Goal: Task Accomplishment & Management: Manage account settings

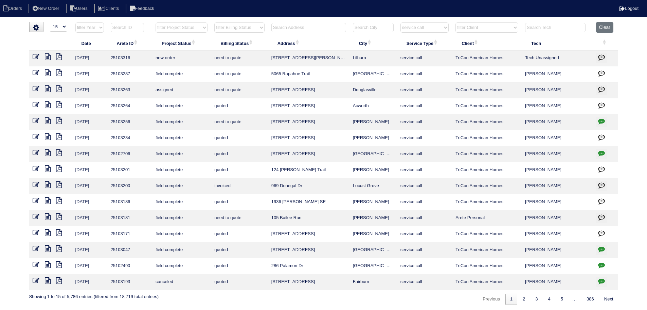
select select "15"
select select "service call"
click at [322, 30] on input "text" at bounding box center [308, 28] width 75 height 10
type input "964"
select select "service call"
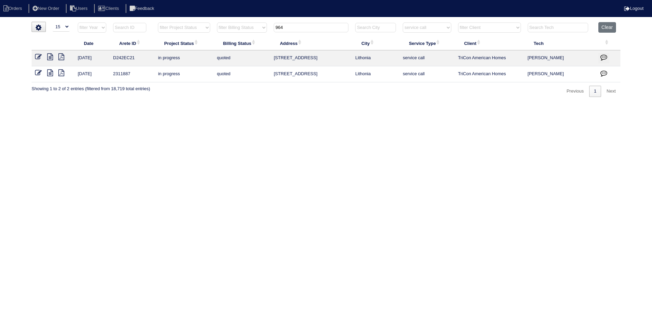
type input "964"
click at [438, 29] on select "filter Service Type -- Any Service Type -- initial service basic service mainte…" at bounding box center [427, 27] width 48 height 10
select select
click at [403, 22] on select "filter Service Type -- Any Service Type -- initial service basic service mainte…" at bounding box center [427, 27] width 48 height 10
type input "964"
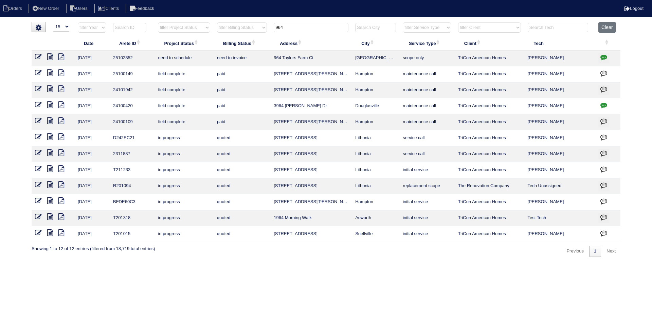
click at [609, 58] on button "button" at bounding box center [604, 58] width 11 height 10
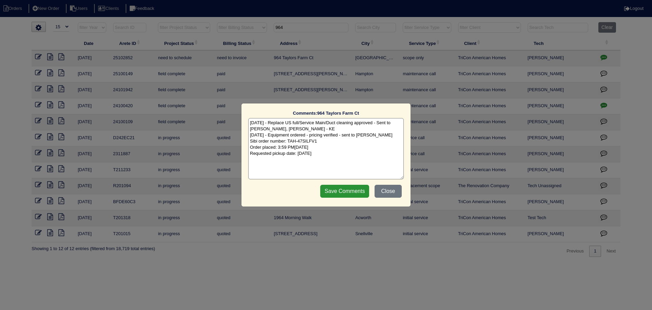
drag, startPoint x: 381, startPoint y: 189, endPoint x: 376, endPoint y: 191, distance: 4.4
click at [381, 189] on button "Close" at bounding box center [388, 190] width 27 height 13
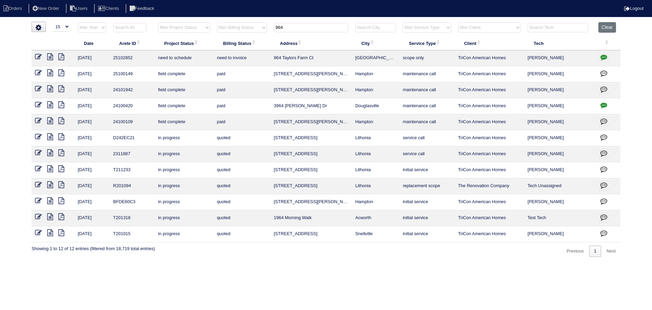
click at [51, 56] on icon at bounding box center [50, 56] width 6 height 7
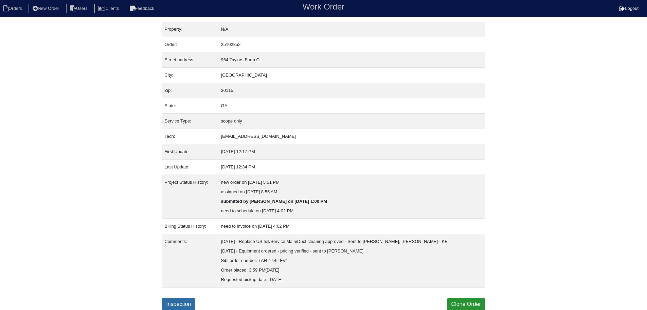
click at [182, 303] on link "Inspection" at bounding box center [179, 303] width 34 height 13
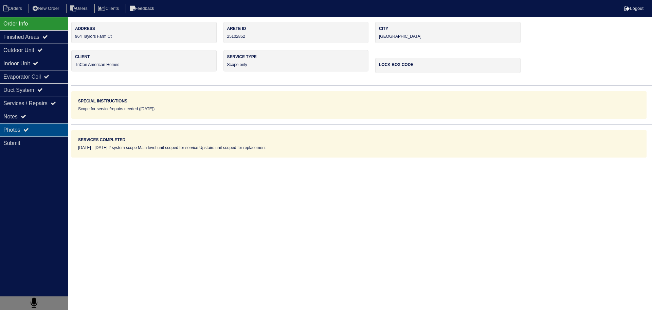
click at [35, 127] on div "Photos" at bounding box center [34, 129] width 68 height 13
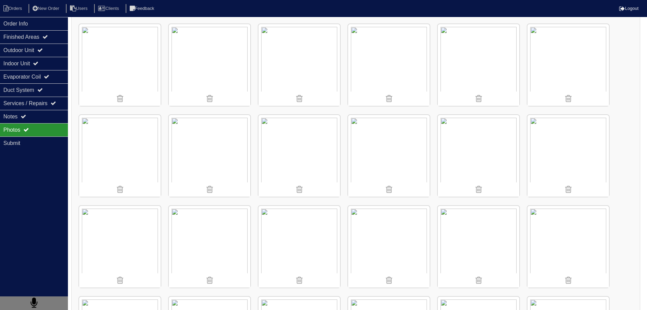
scroll to position [815, 0]
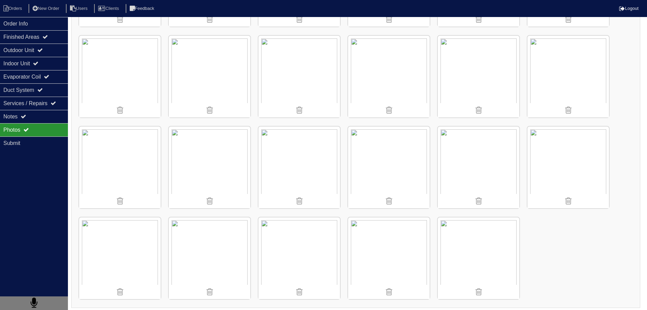
click at [29, 124] on div "Photos" at bounding box center [34, 129] width 68 height 13
click at [34, 117] on div "Notes" at bounding box center [34, 116] width 68 height 13
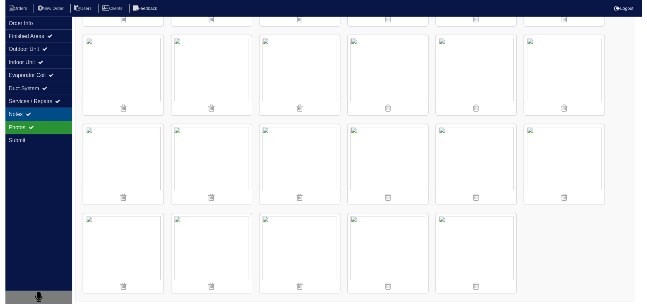
scroll to position [0, 0]
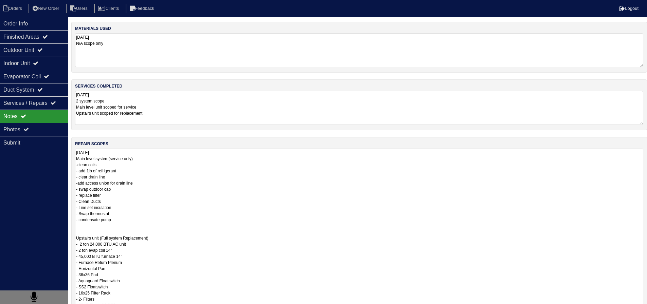
click at [126, 155] on textarea "08/04/2025 Main level system(service only) -clean coils - add 1lb of refrigeran…" at bounding box center [359, 256] width 568 height 215
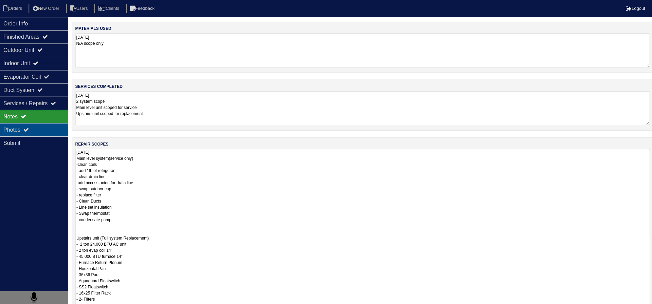
click at [43, 124] on div "Photos" at bounding box center [34, 129] width 68 height 13
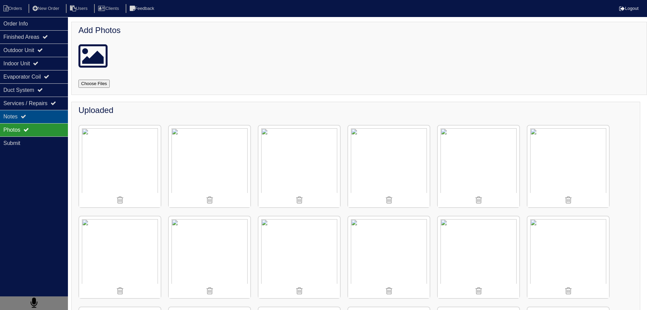
click at [48, 114] on div "Notes" at bounding box center [34, 116] width 68 height 13
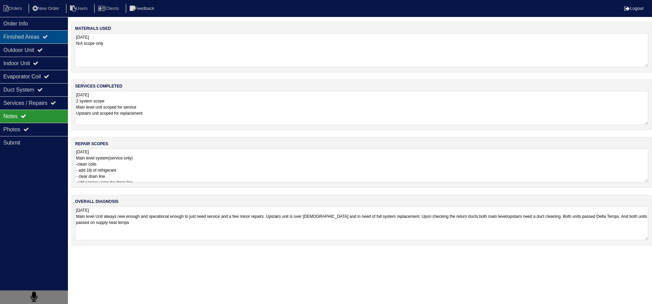
click at [48, 31] on div "Finished Areas" at bounding box center [34, 36] width 68 height 13
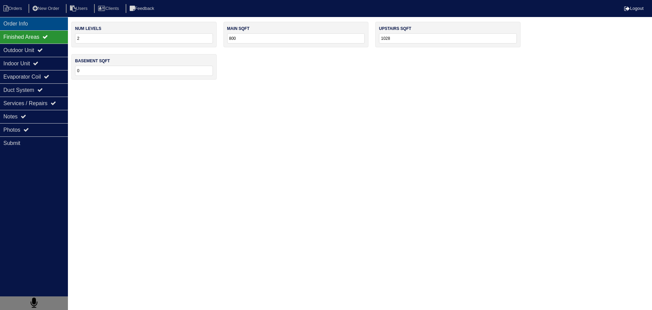
click at [37, 24] on div "Order Info" at bounding box center [34, 23] width 68 height 13
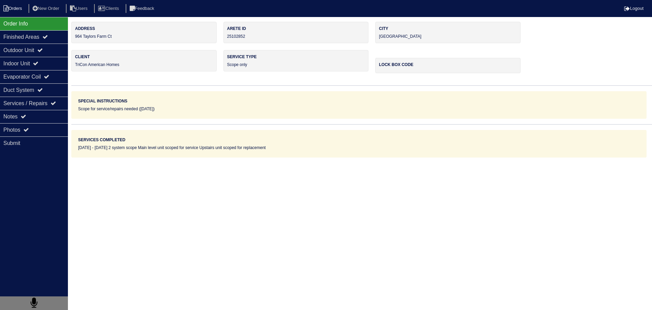
click at [6, 4] on li "Orders" at bounding box center [14, 8] width 28 height 9
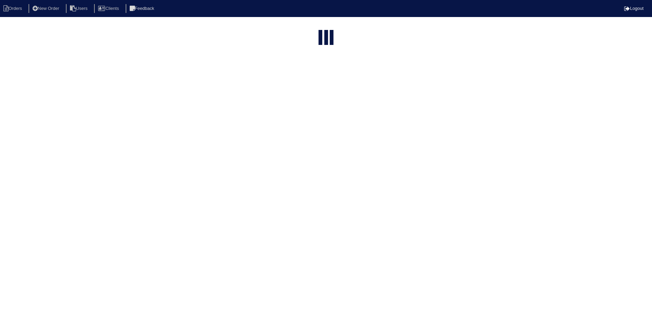
select select "15"
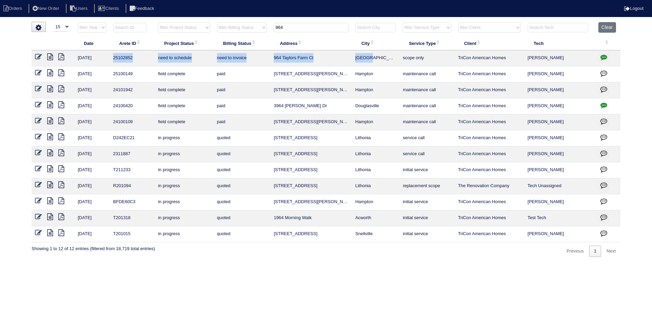
drag, startPoint x: 382, startPoint y: 61, endPoint x: 112, endPoint y: 58, distance: 269.8
click at [112, 58] on tr "[DATE] 25102852 need to schedule need to invoice [STREET_ADDRESS] Canton scope …" at bounding box center [326, 58] width 589 height 16
copy tr "25102852 need to schedule need to invoice [STREET_ADDRESS]"
click at [51, 55] on icon at bounding box center [50, 56] width 6 height 7
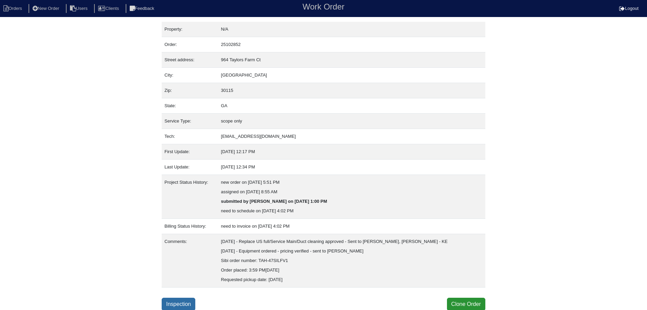
click at [181, 301] on link "Inspection" at bounding box center [179, 303] width 34 height 13
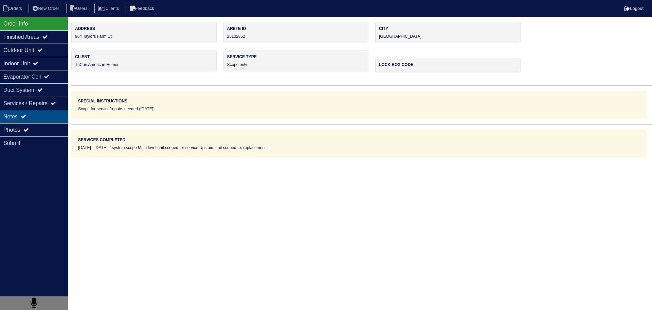
drag, startPoint x: 21, startPoint y: 119, endPoint x: 18, endPoint y: 116, distance: 4.6
click at [19, 116] on div "Notes" at bounding box center [34, 116] width 68 height 13
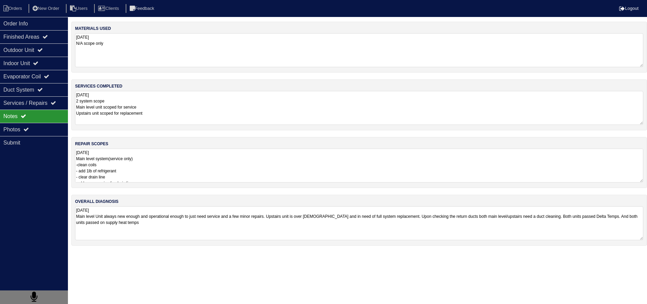
click at [136, 182] on textarea "08/04/2025 Main level system(service only) -clean coils - add 1lb of refrigeran…" at bounding box center [359, 166] width 568 height 34
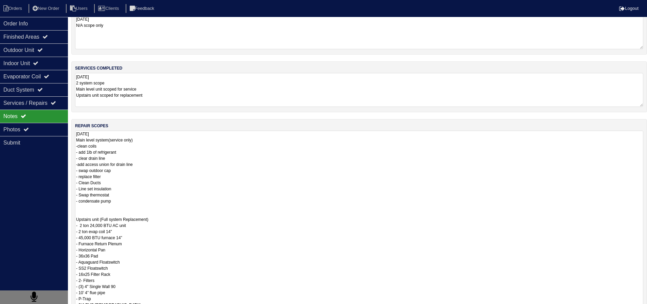
scroll to position [102, 0]
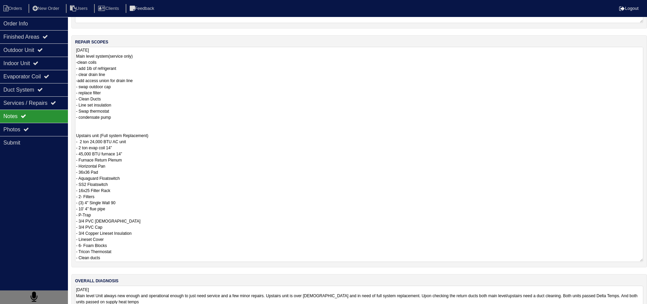
drag, startPoint x: 117, startPoint y: 259, endPoint x: 113, endPoint y: 260, distance: 3.5
click at [113, 260] on textarea "08/04/2025 Main level system(service only) -clean coils - add 1lb of refrigeran…" at bounding box center [359, 154] width 568 height 215
drag, startPoint x: 125, startPoint y: 252, endPoint x: 97, endPoint y: 136, distance: 119.4
click at [75, 137] on textarea "08/04/2025 Main level system(service only) -clean coils - add 1lb of refrigeran…" at bounding box center [359, 154] width 568 height 215
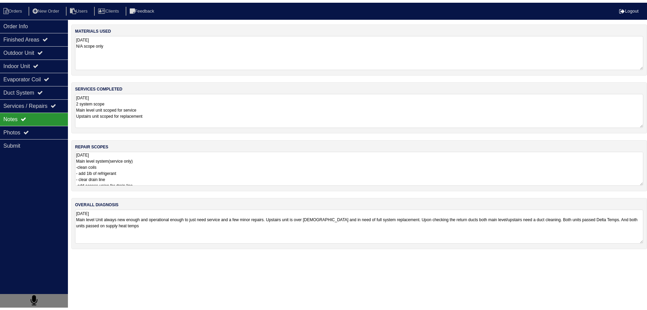
scroll to position [0, 0]
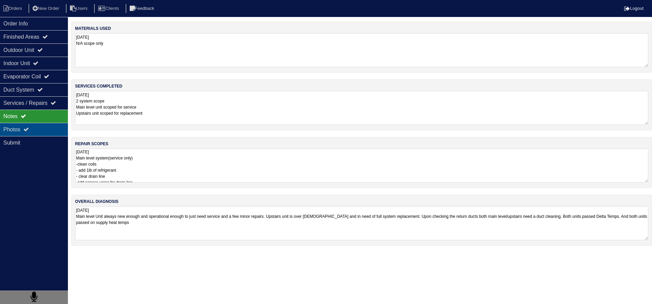
click at [24, 130] on div "Photos" at bounding box center [34, 129] width 68 height 13
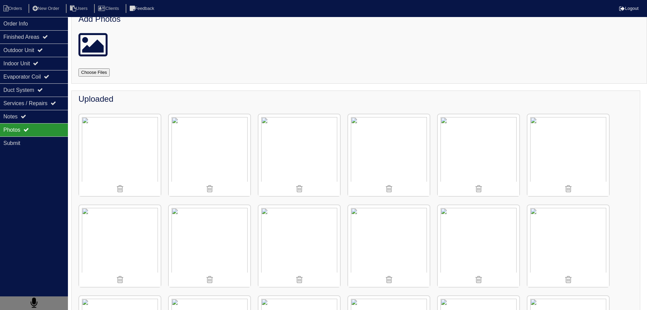
scroll to position [34, 0]
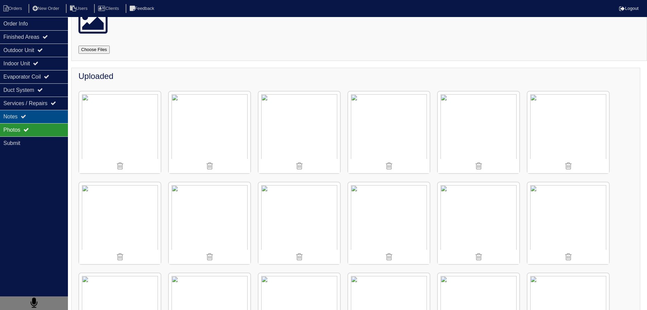
click at [36, 112] on div "Notes" at bounding box center [34, 116] width 68 height 13
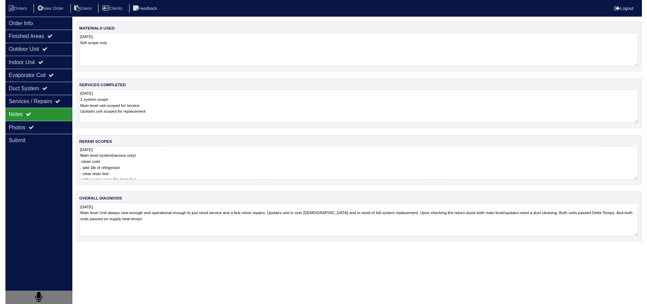
scroll to position [0, 0]
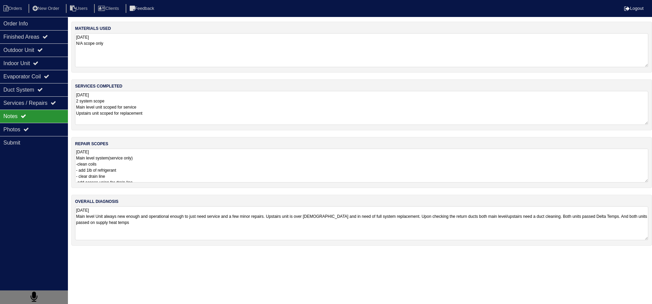
click at [125, 109] on textarea "08/04/2025 2 system scope Main level unit scoped for service Upstairs unit scop…" at bounding box center [362, 108] width 574 height 34
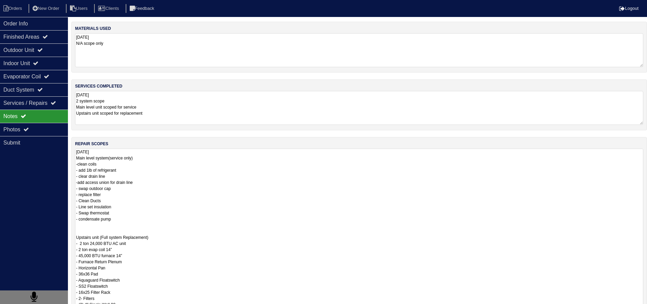
click at [149, 159] on textarea "08/04/2025 Main level system(service only) -clean coils - add 1lb of refrigeran…" at bounding box center [359, 256] width 568 height 215
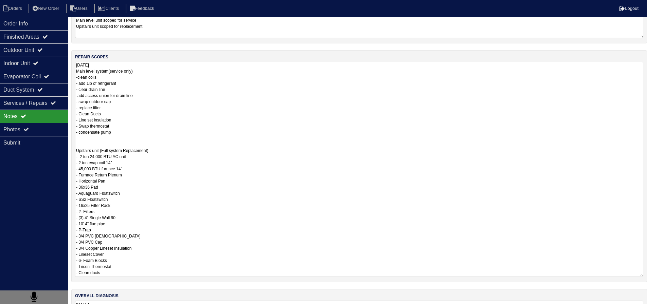
scroll to position [130, 0]
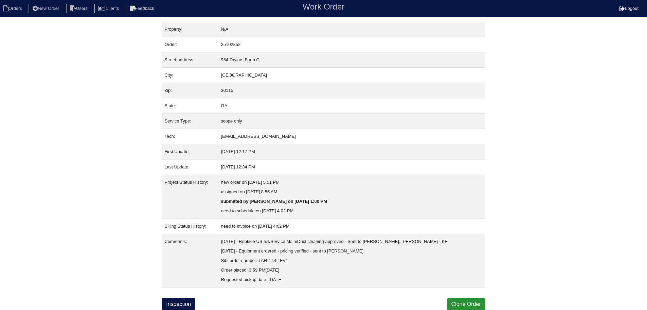
click at [174, 296] on div "Property: N/A Order: 25102852 Street address: 964 Taylors Farm Ct City: Canton …" at bounding box center [324, 166] width 324 height 288
click at [174, 301] on link "Inspection" at bounding box center [179, 303] width 34 height 13
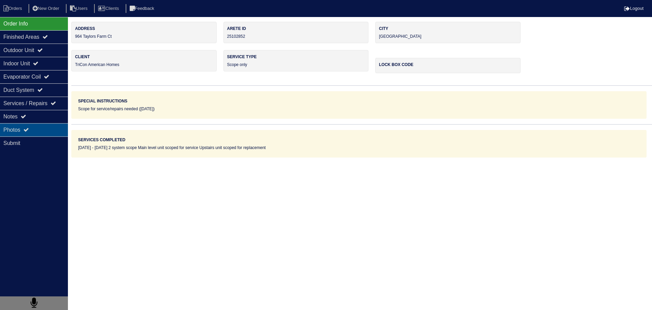
click at [55, 123] on div "Photos" at bounding box center [34, 129] width 68 height 13
click at [47, 131] on div "Photos" at bounding box center [34, 129] width 68 height 13
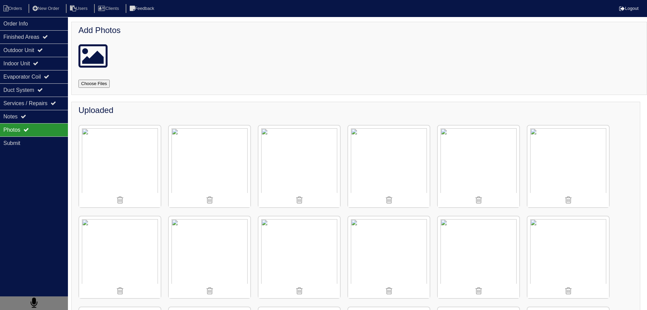
click at [312, 154] on img at bounding box center [300, 166] width 82 height 82
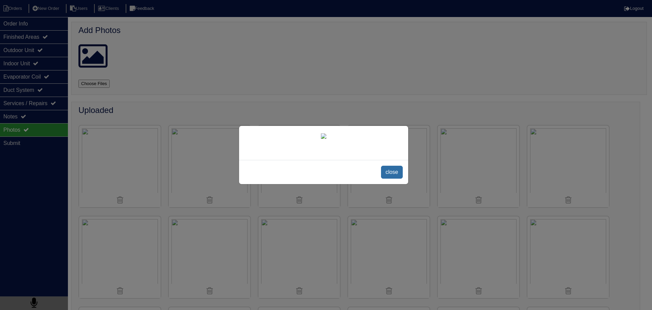
click at [388, 178] on span "close" at bounding box center [391, 171] width 21 height 13
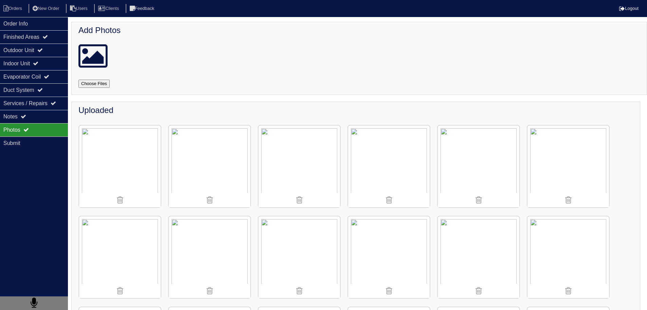
click at [241, 262] on img at bounding box center [210, 257] width 82 height 82
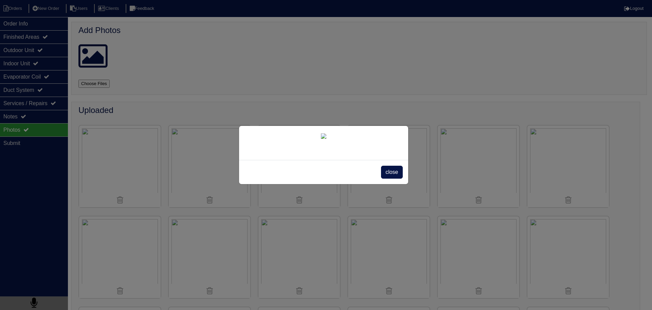
click at [34, 108] on div "close" at bounding box center [326, 155] width 652 height 310
click at [36, 117] on div "close" at bounding box center [326, 155] width 652 height 310
click at [391, 178] on span "close" at bounding box center [391, 171] width 21 height 13
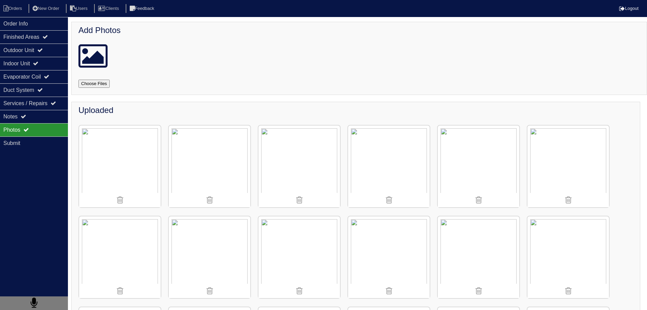
drag, startPoint x: 59, startPoint y: 119, endPoint x: 66, endPoint y: 128, distance: 12.2
click at [59, 119] on div "Notes" at bounding box center [34, 116] width 68 height 13
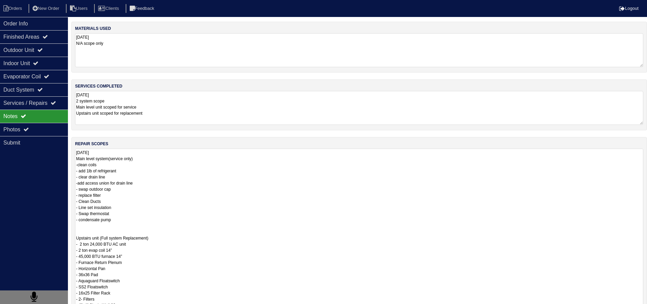
click at [136, 173] on textarea "08/04/2025 Main level system(service only) -clean coils - add 1lb of refrigeran…" at bounding box center [359, 256] width 568 height 215
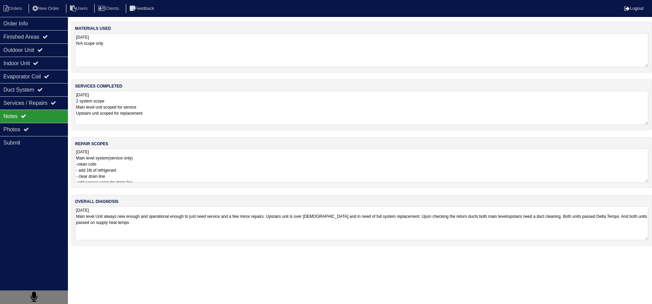
drag, startPoint x: 112, startPoint y: 237, endPoint x: 108, endPoint y: 218, distance: 18.7
click at [112, 236] on div "materials used 08/04/2025 N/A scope only services completed 08/04/2025 2 system…" at bounding box center [361, 137] width 581 height 231
click at [111, 181] on textarea "08/04/2025 Main level system(service only) -clean coils - add 1lb of refrigeran…" at bounding box center [359, 166] width 568 height 34
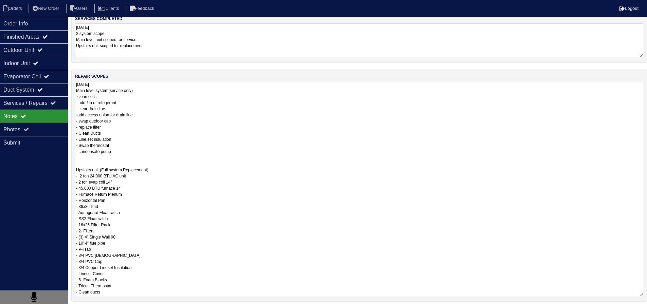
scroll to position [68, 0]
drag, startPoint x: 122, startPoint y: 151, endPoint x: 71, endPoint y: 92, distance: 78.1
click at [71, 92] on div "Order Info Finished Areas Outdoor Unit Indoor Unit Evaporator Coil Duct System …" at bounding box center [323, 160] width 647 height 412
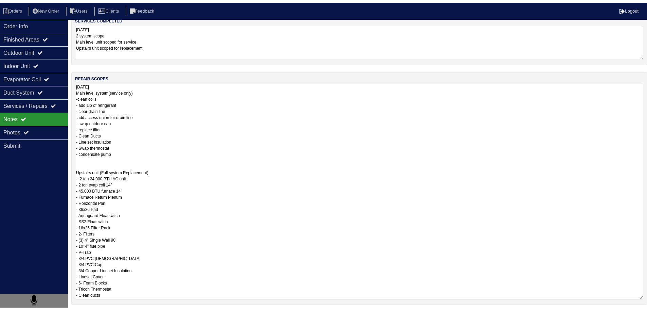
scroll to position [0, 0]
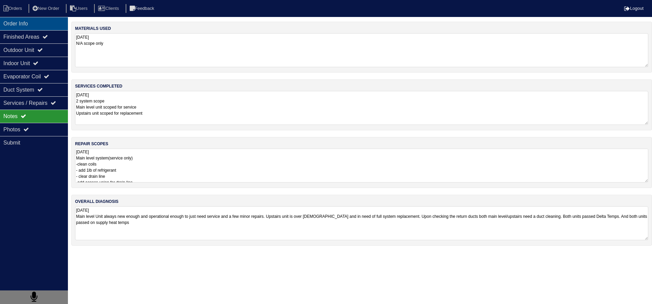
click at [39, 28] on div "Order Info" at bounding box center [34, 23] width 68 height 13
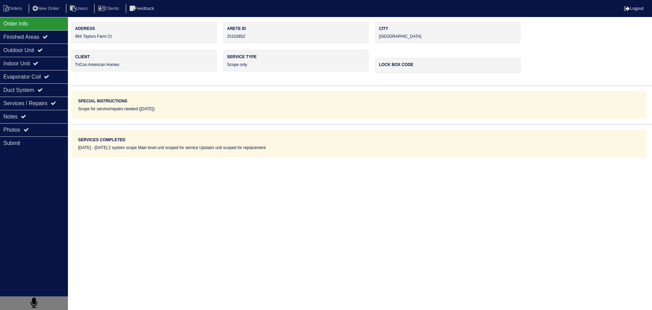
click at [18, 17] on div "Order Info" at bounding box center [34, 23] width 68 height 13
click at [17, 9] on li "Orders" at bounding box center [14, 8] width 28 height 9
select select "15"
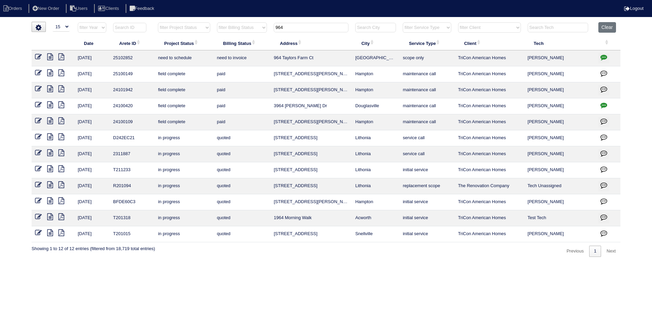
drag, startPoint x: 322, startPoint y: 30, endPoint x: 237, endPoint y: 25, distance: 85.4
click at [233, 25] on tr "filter Year -- Any Year -- 2025 2024 2023 2022 2021 2020 2019 filter Project St…" at bounding box center [326, 29] width 589 height 14
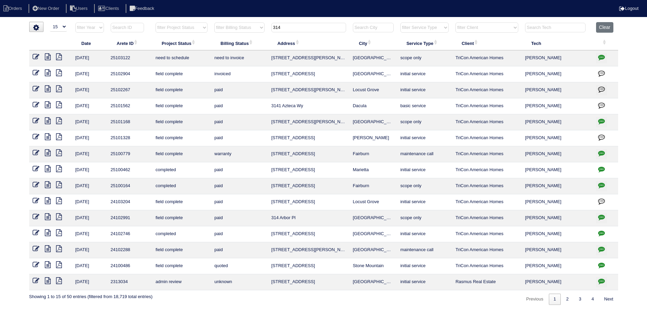
type input "314"
click at [47, 56] on icon at bounding box center [48, 56] width 6 height 7
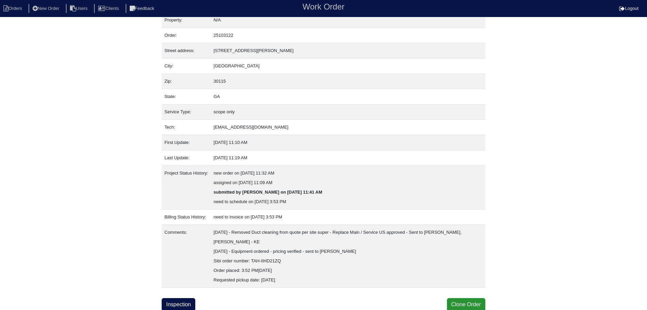
scroll to position [10, 0]
click at [178, 296] on div "Property: N/A Order: 25103122 Street address: 314 Bennington Pl City: Canton Zi…" at bounding box center [324, 161] width 324 height 298
click at [178, 303] on link "Inspection" at bounding box center [179, 303] width 34 height 13
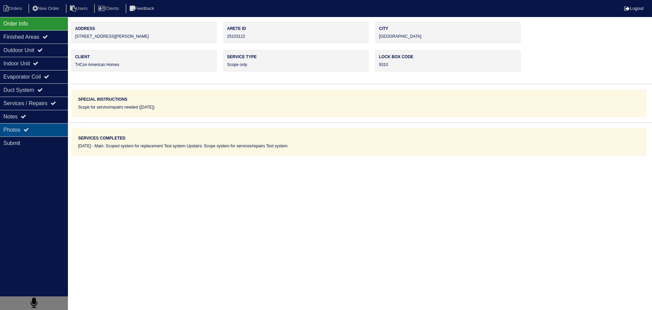
click at [38, 125] on div "Photos" at bounding box center [34, 129] width 68 height 13
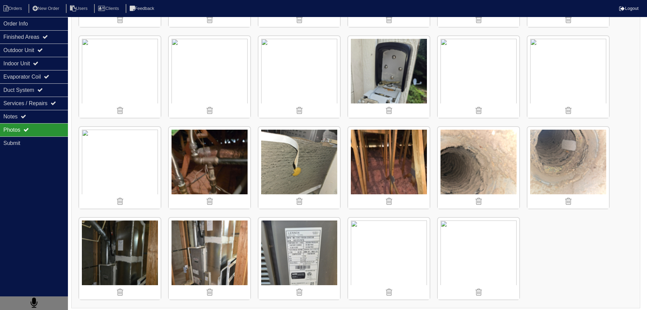
scroll to position [1088, 0]
click at [13, 13] on nav "Orders New Order Users Clients Feedback Logout" at bounding box center [323, 8] width 647 height 17
click at [13, 11] on li "Orders" at bounding box center [14, 8] width 28 height 9
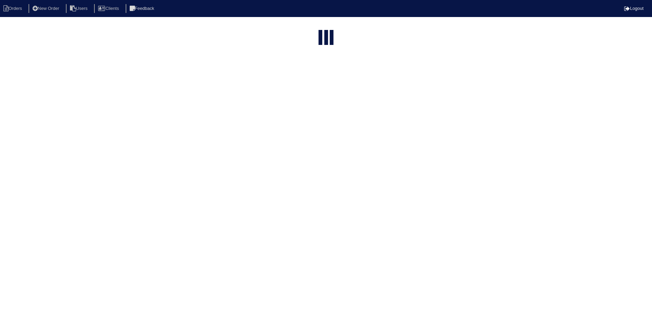
select select "15"
click at [308, 78] on input "314" at bounding box center [308, 83] width 75 height 10
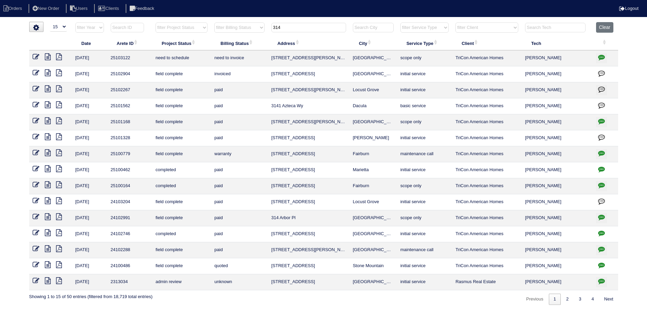
click at [308, 28] on input "314" at bounding box center [308, 28] width 75 height 10
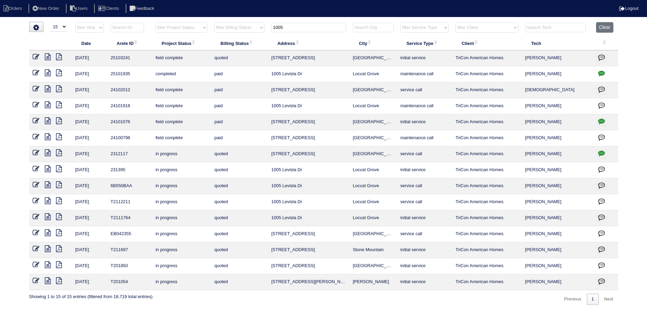
type input "1005"
click at [47, 53] on icon at bounding box center [48, 56] width 6 height 7
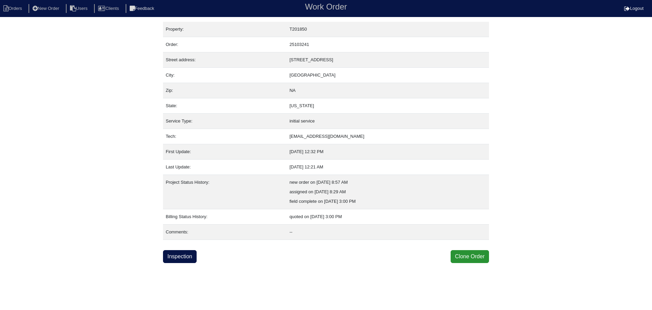
click at [172, 260] on link "Inspection" at bounding box center [180, 256] width 34 height 13
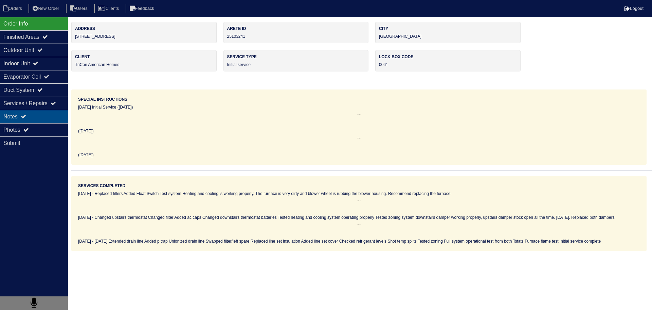
click at [38, 114] on div "Notes" at bounding box center [34, 116] width 68 height 13
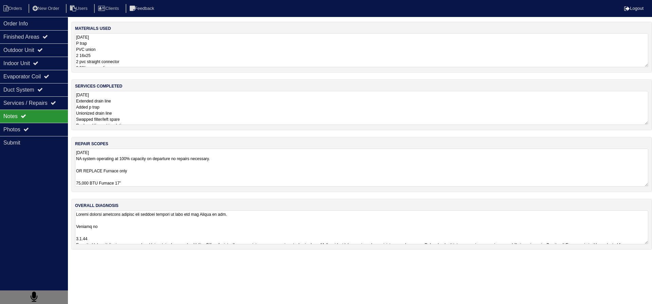
click at [169, 180] on textarea "[DATE] NA system operating at 100% capacity on departure no repairs necessary. …" at bounding box center [362, 168] width 574 height 38
click at [49, 125] on div "Photos" at bounding box center [34, 129] width 68 height 13
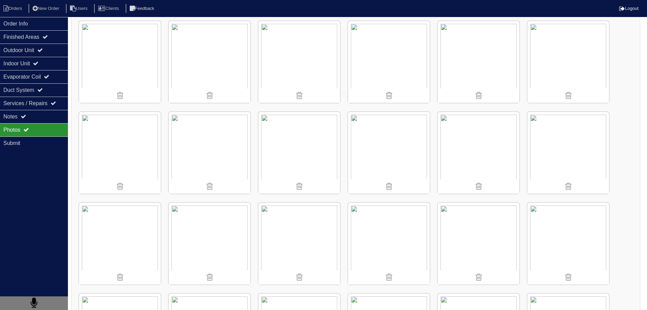
scroll to position [285, 0]
click at [46, 68] on div "Indoor Unit" at bounding box center [34, 63] width 68 height 13
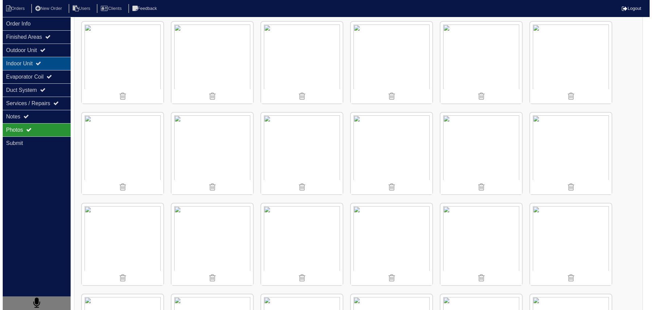
scroll to position [0, 0]
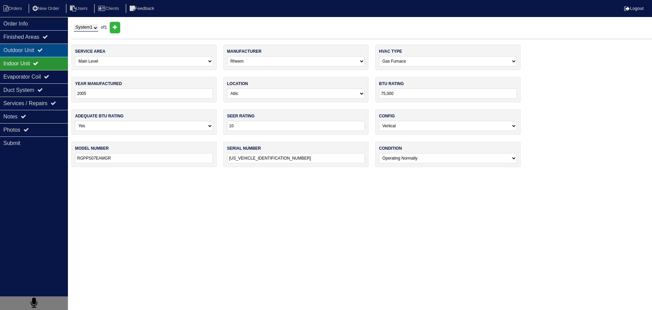
click at [48, 46] on div "Outdoor Unit" at bounding box center [34, 49] width 68 height 13
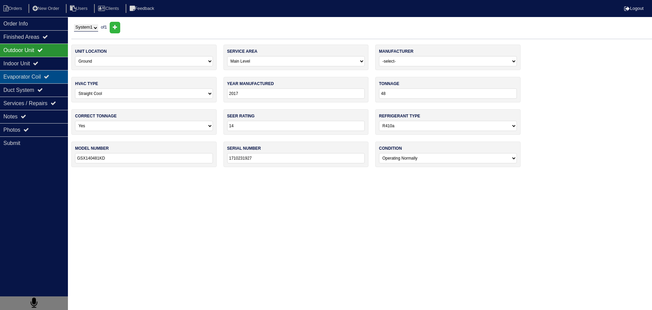
click at [44, 82] on div "Evaporator Coil" at bounding box center [34, 76] width 68 height 13
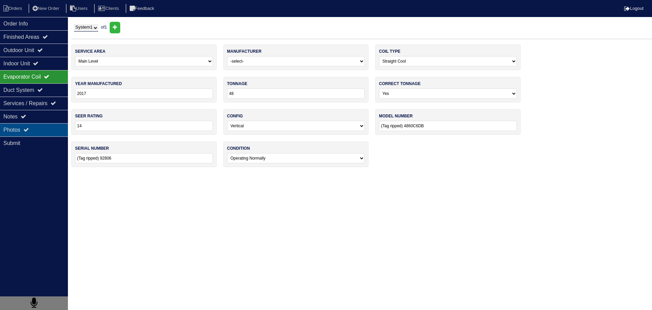
click at [43, 128] on div "Photos" at bounding box center [34, 129] width 68 height 13
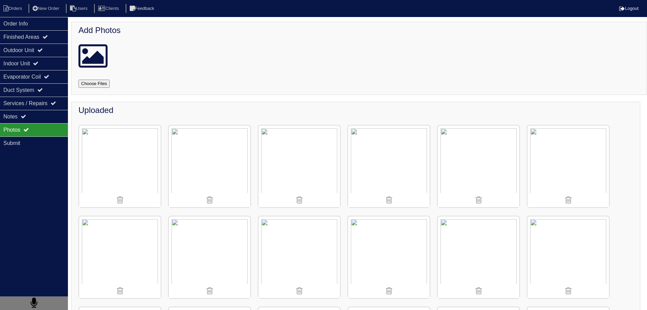
click at [234, 156] on img at bounding box center [210, 166] width 82 height 82
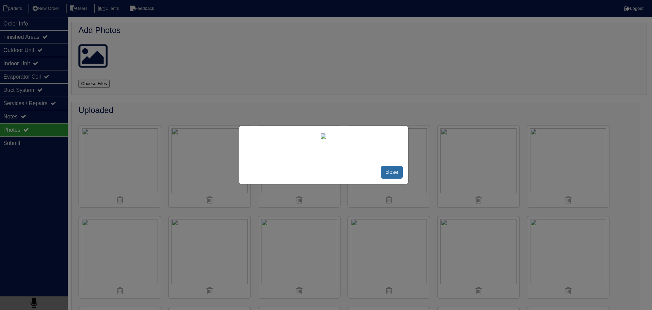
click at [388, 178] on span "close" at bounding box center [391, 171] width 21 height 13
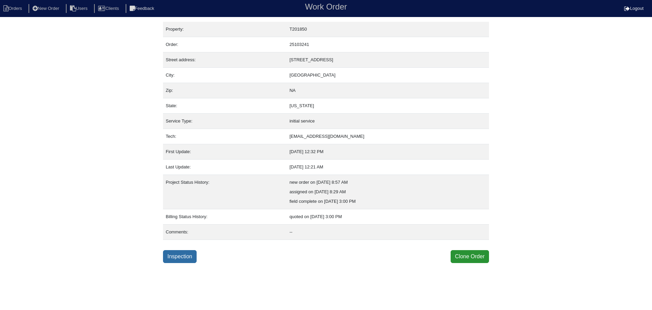
click at [178, 251] on link "Inspection" at bounding box center [180, 256] width 34 height 13
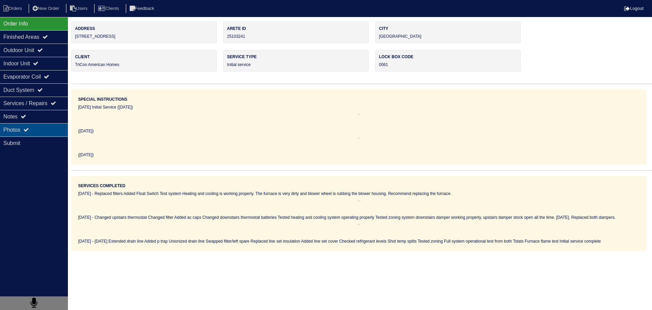
click at [54, 133] on div "Photos" at bounding box center [34, 129] width 68 height 13
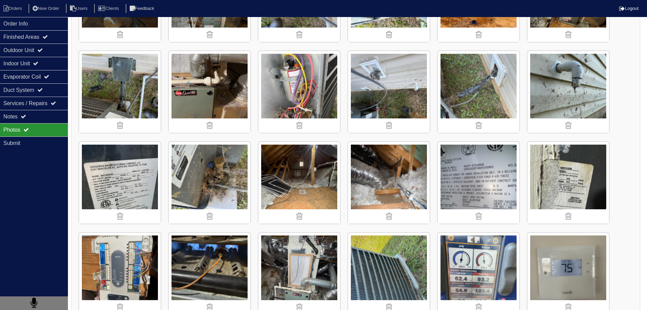
scroll to position [170, 0]
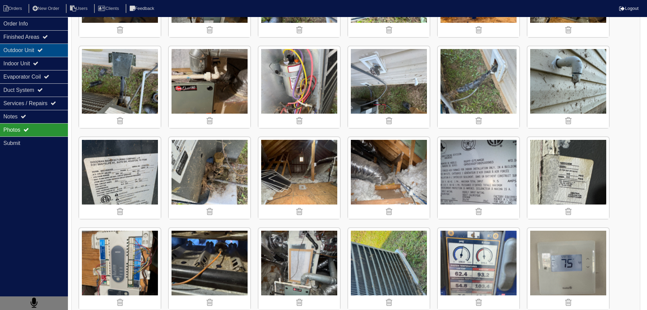
click at [55, 49] on div "Outdoor Unit" at bounding box center [34, 49] width 68 height 13
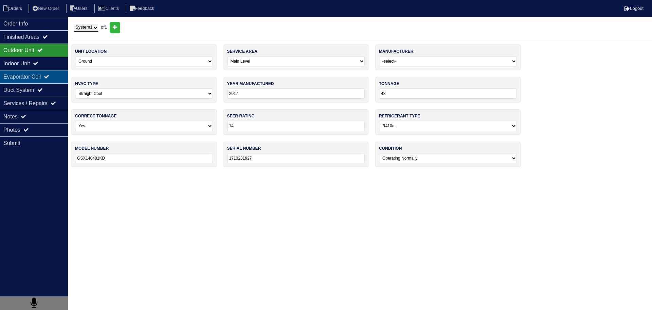
click at [50, 72] on div "Evaporator Coil" at bounding box center [34, 76] width 68 height 13
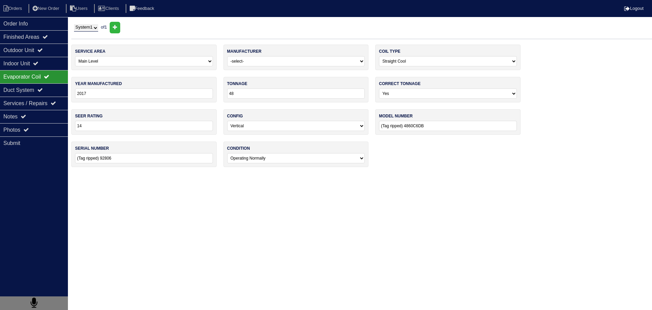
click at [38, 16] on nav "Orders New Order Users Clients Feedback Logout" at bounding box center [326, 8] width 652 height 17
click at [37, 33] on div "Finished Areas" at bounding box center [34, 36] width 68 height 13
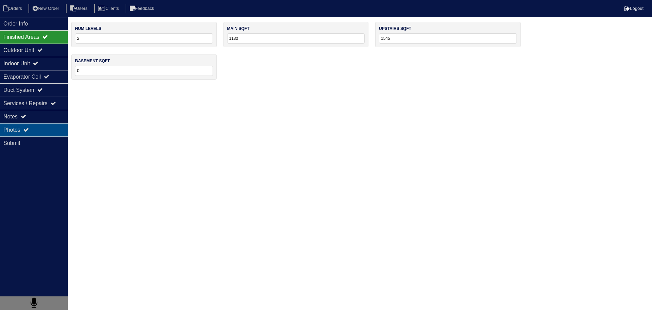
click at [41, 124] on div "Photos" at bounding box center [34, 129] width 68 height 13
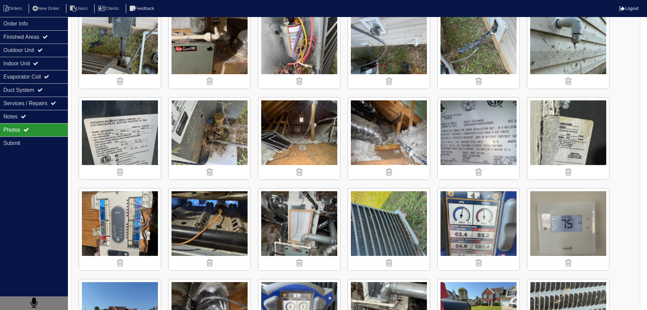
scroll to position [238, 0]
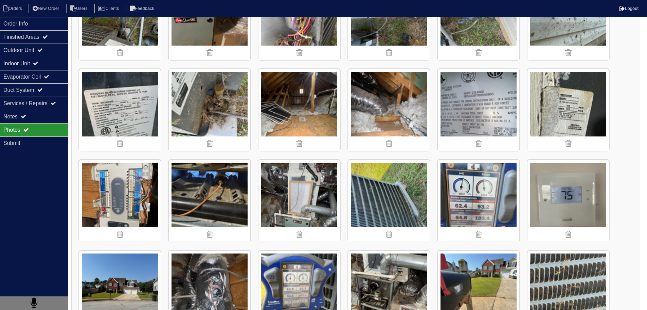
click at [328, 183] on img at bounding box center [300, 201] width 82 height 82
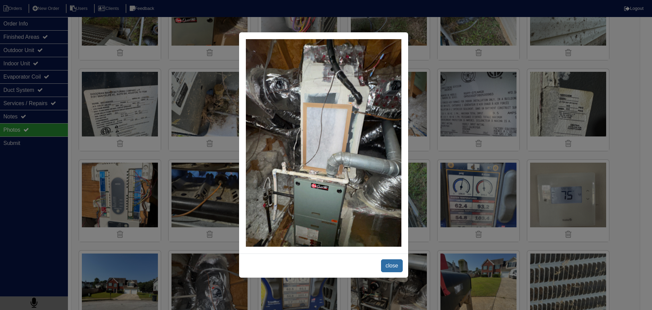
click at [397, 261] on span "close" at bounding box center [391, 265] width 21 height 13
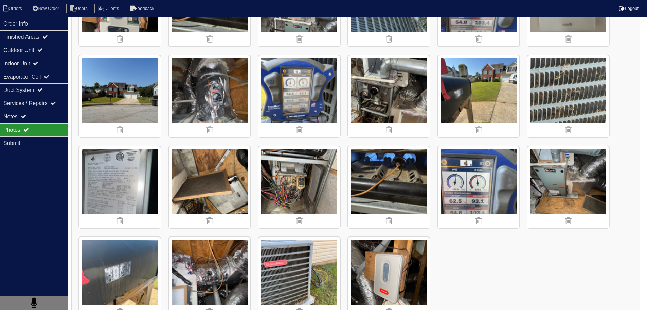
scroll to position [455, 0]
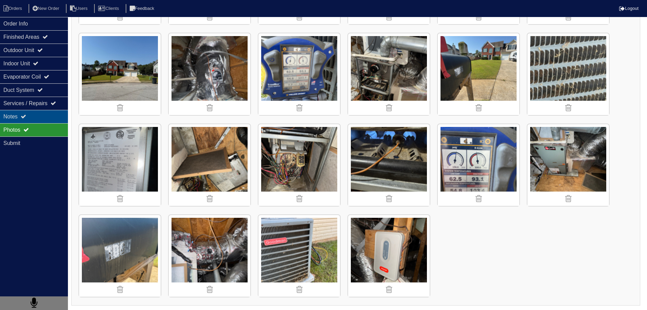
click at [20, 112] on div "Notes" at bounding box center [34, 116] width 68 height 13
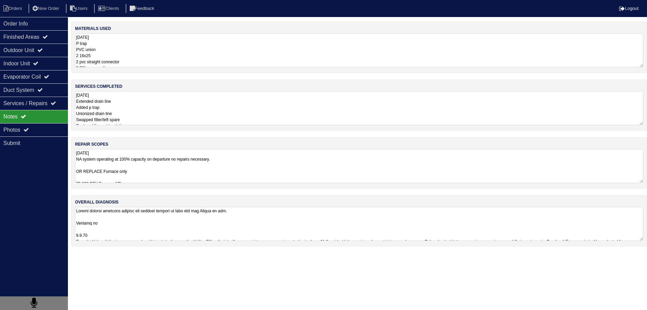
scroll to position [0, 0]
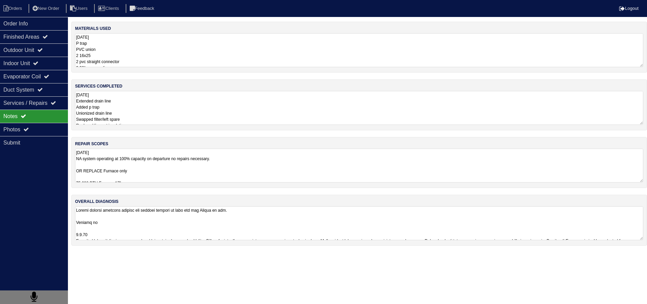
click at [154, 229] on textarea at bounding box center [359, 224] width 568 height 34
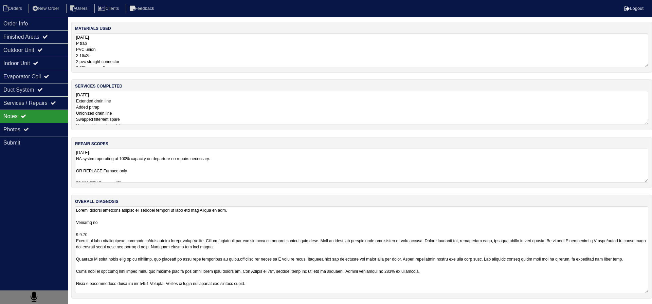
click at [164, 165] on textarea "9.5.25 NA system operating at 100% capacity on departure no repairs necessary. …" at bounding box center [362, 166] width 574 height 34
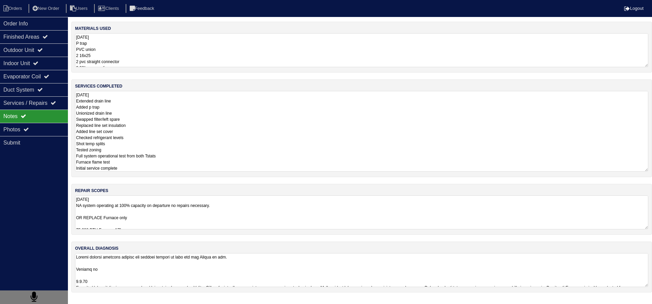
click at [130, 120] on textarea "9.5.25 Extended drain line Added p trap Unionized drain line Swapped filter/lef…" at bounding box center [362, 131] width 574 height 81
click at [155, 37] on textarea "9.5.25 P trap PVC union 2 16x25 2 pvc straight connector 2 90° pvc coupling 1- …" at bounding box center [362, 50] width 574 height 34
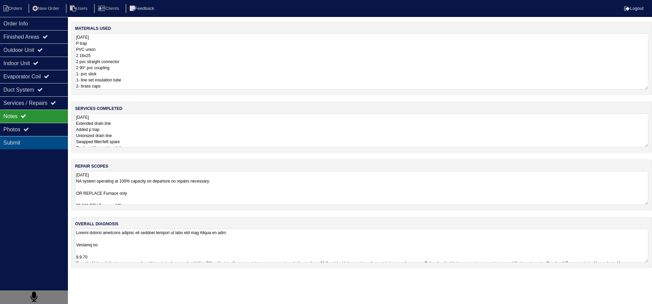
click at [36, 137] on div "Submit" at bounding box center [34, 142] width 68 height 13
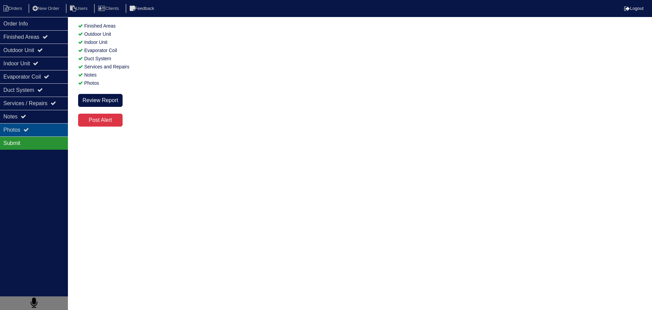
click at [40, 130] on div "Photos" at bounding box center [34, 129] width 68 height 13
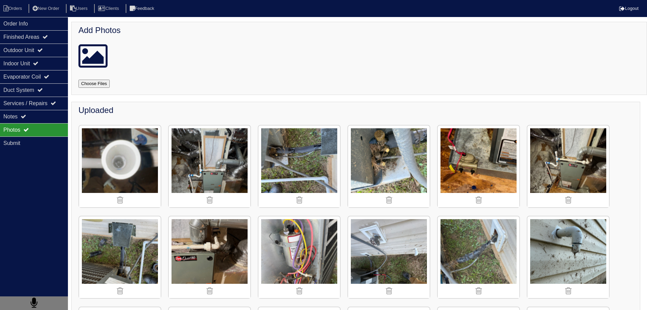
drag, startPoint x: 119, startPoint y: 104, endPoint x: 214, endPoint y: 86, distance: 96.4
click at [214, 86] on form at bounding box center [360, 80] width 565 height 15
click at [239, 179] on img at bounding box center [210, 166] width 82 height 82
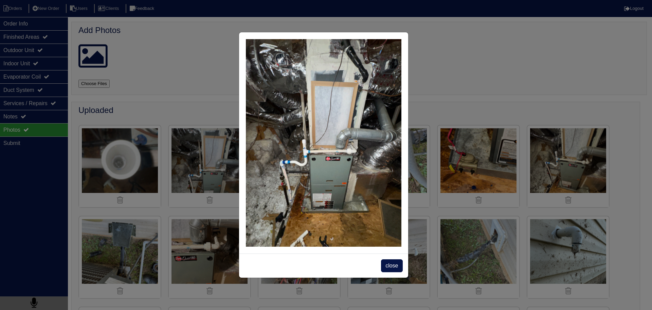
click at [391, 272] on div "close" at bounding box center [323, 265] width 169 height 24
click at [391, 272] on span "close" at bounding box center [391, 265] width 21 height 13
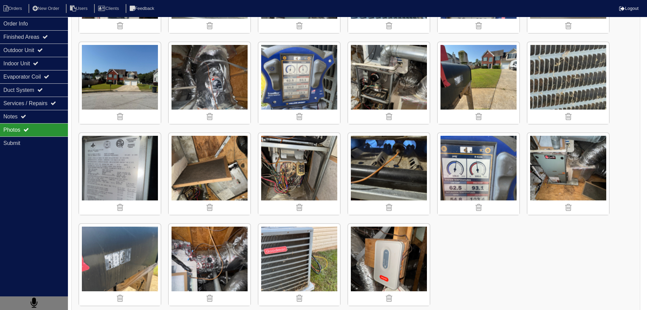
scroll to position [455, 0]
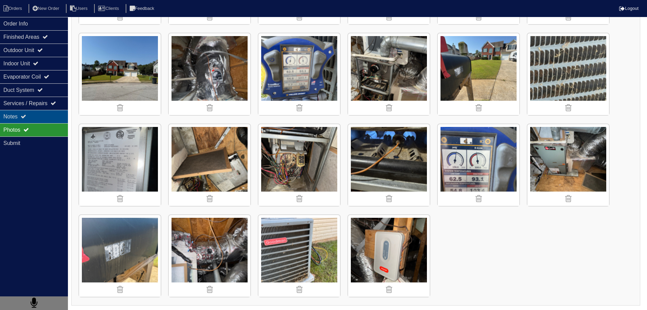
click at [18, 115] on div "Notes" at bounding box center [34, 116] width 68 height 13
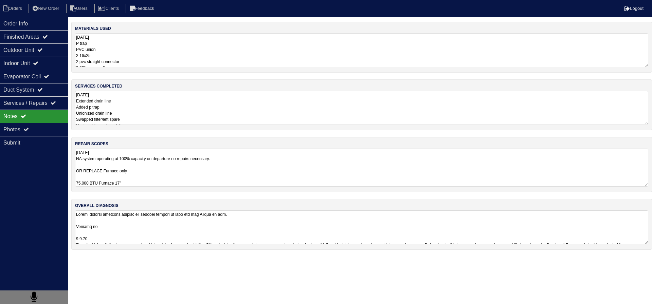
click at [127, 170] on textarea "9.5.25 NA system operating at 100% capacity on departure no repairs necessary. …" at bounding box center [362, 168] width 574 height 38
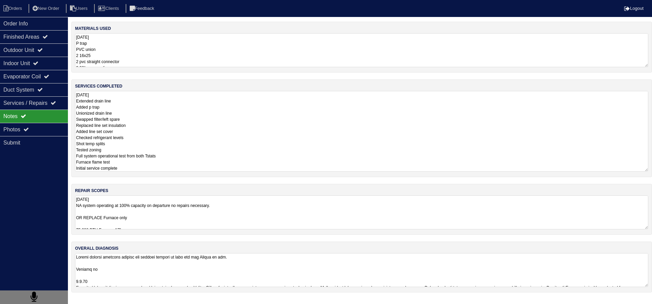
click at [145, 104] on textarea "9.5.25 Extended drain line Added p trap Unionized drain line Swapped filter/lef…" at bounding box center [362, 131] width 574 height 81
click at [168, 258] on textarea at bounding box center [359, 270] width 568 height 34
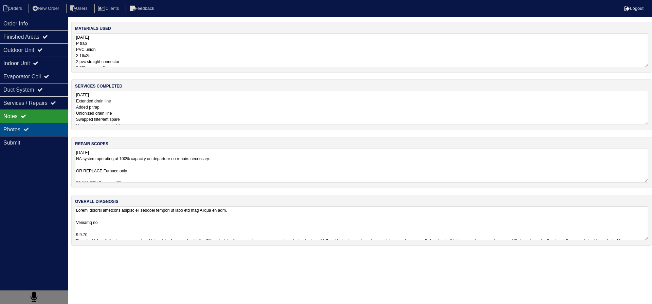
drag, startPoint x: 37, startPoint y: 128, endPoint x: 52, endPoint y: 128, distance: 15.3
click at [37, 128] on div "Photos" at bounding box center [34, 129] width 68 height 13
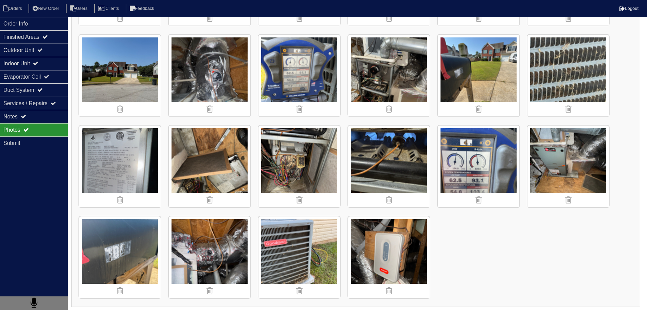
scroll to position [455, 0]
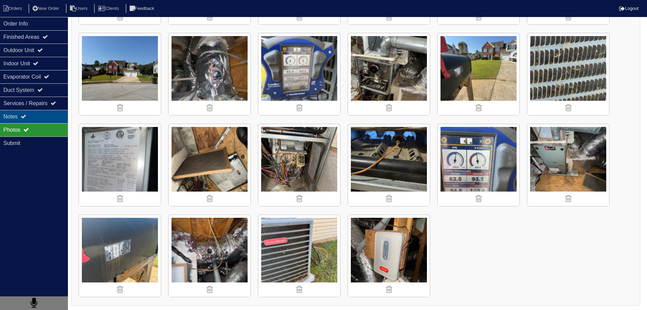
click at [45, 120] on div "Notes" at bounding box center [34, 116] width 68 height 13
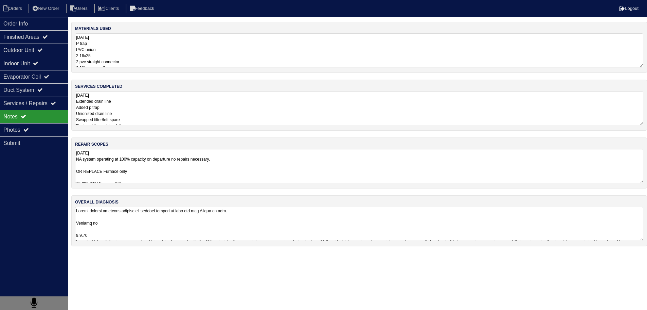
scroll to position [0, 0]
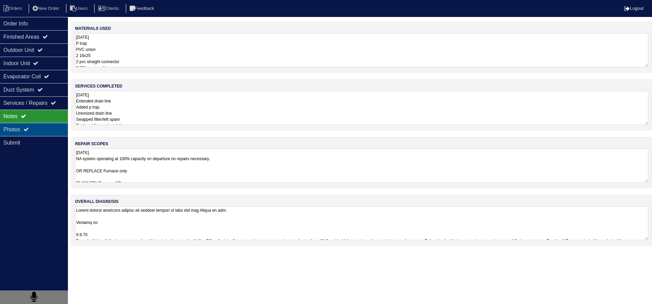
click at [40, 130] on div "Photos" at bounding box center [34, 129] width 68 height 13
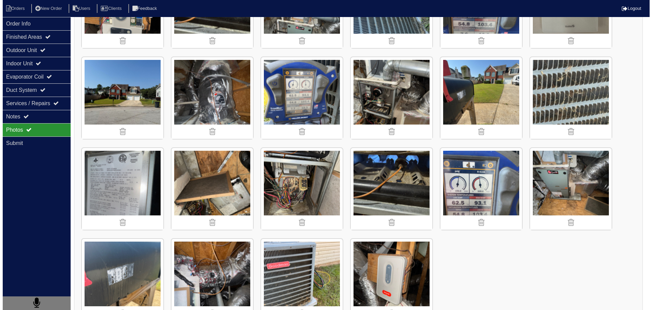
scroll to position [285, 0]
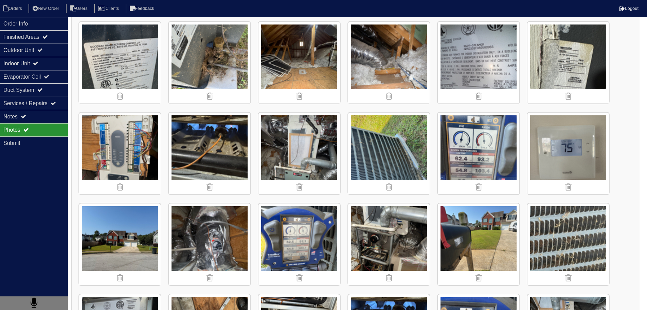
click at [294, 151] on img at bounding box center [300, 153] width 82 height 82
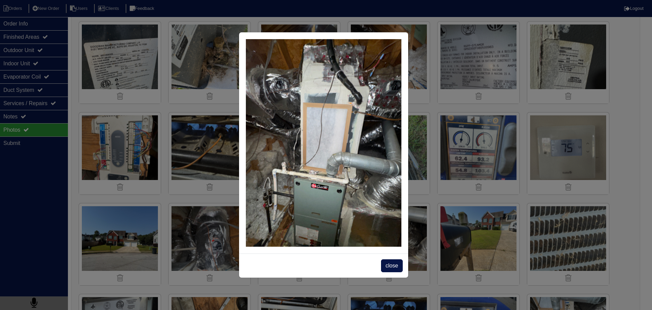
click at [393, 272] on div "close" at bounding box center [323, 265] width 169 height 24
click at [391, 267] on span "close" at bounding box center [391, 265] width 21 height 13
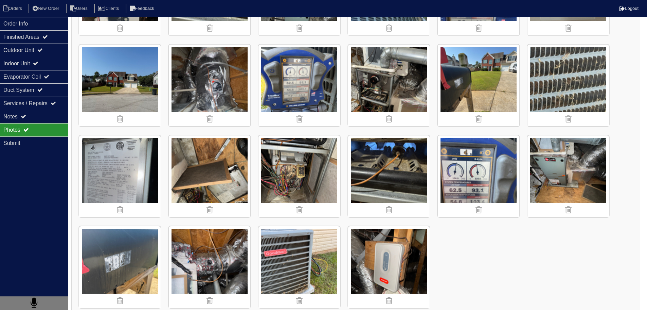
scroll to position [455, 0]
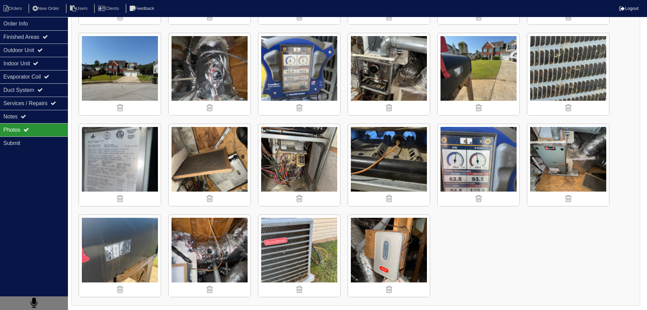
click at [590, 150] on img at bounding box center [569, 165] width 82 height 82
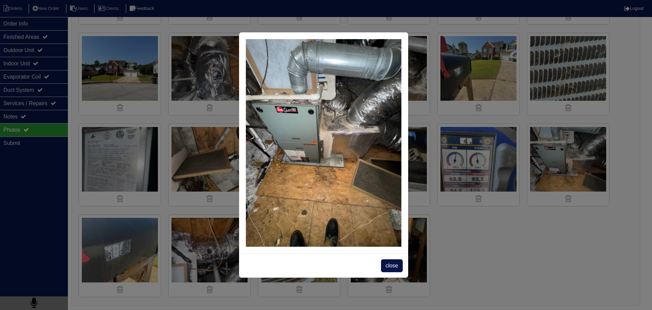
click at [374, 264] on div "close" at bounding box center [323, 265] width 169 height 24
click at [391, 265] on span "close" at bounding box center [391, 265] width 21 height 13
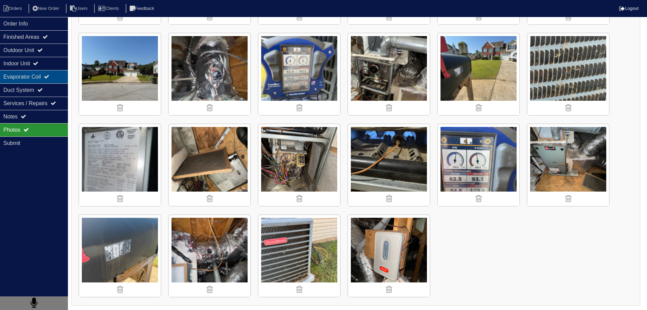
click at [37, 80] on div "Evaporator Coil" at bounding box center [34, 76] width 68 height 13
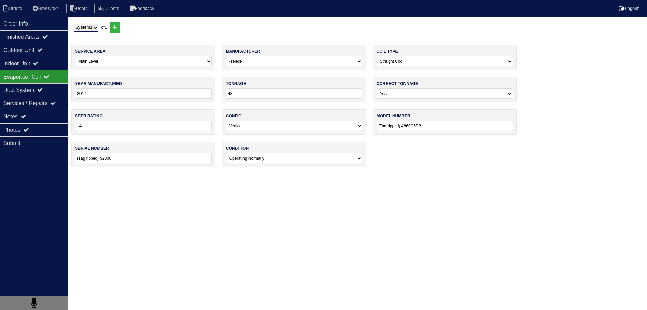
scroll to position [0, 0]
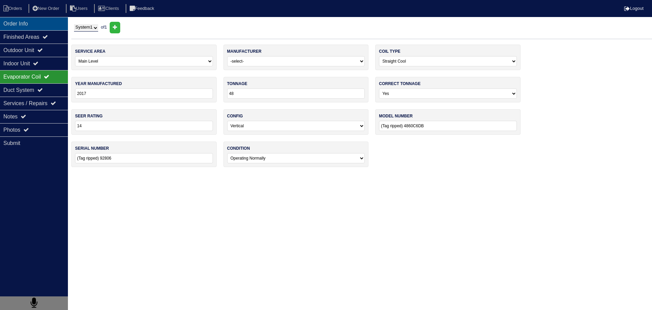
click at [59, 29] on div "Order Info" at bounding box center [34, 23] width 68 height 13
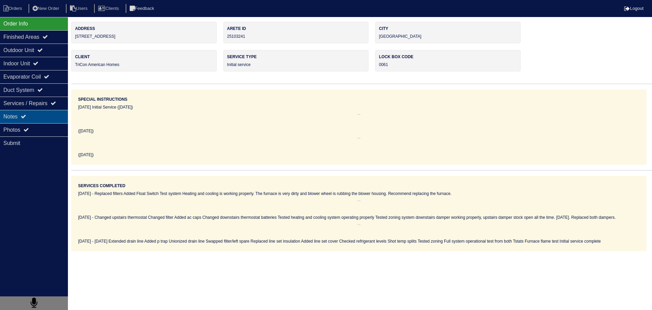
click at [49, 119] on div "Notes" at bounding box center [34, 116] width 68 height 13
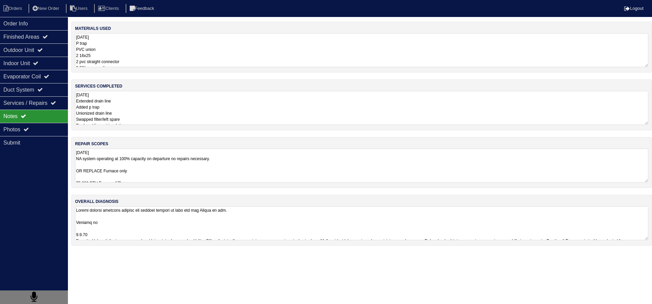
click at [121, 119] on textarea "9.5.25 Extended drain line Added p trap Unionized drain line Swapped filter/lef…" at bounding box center [362, 108] width 574 height 34
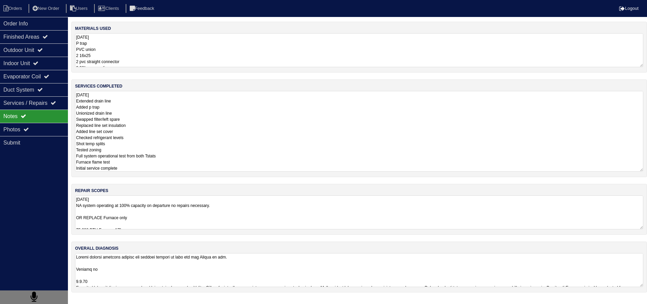
click at [181, 239] on div "materials used 9.5.25 P trap PVC union 2 16x25 2 pvc straight connector 2 90° p…" at bounding box center [359, 161] width 576 height 278
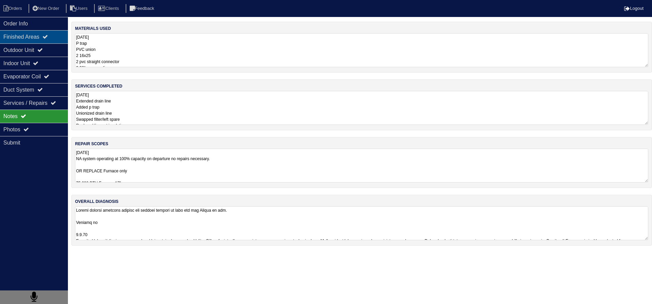
click at [53, 31] on div "Finished Areas" at bounding box center [34, 36] width 68 height 13
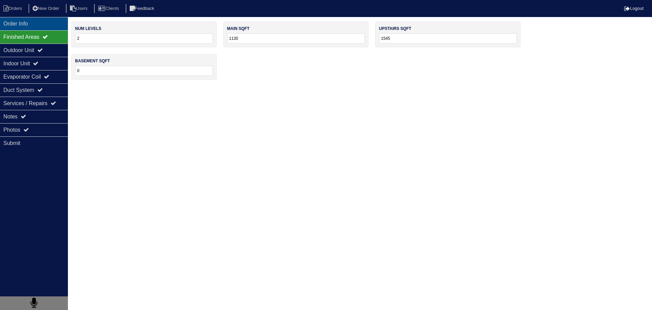
click at [40, 26] on div "Order Info" at bounding box center [34, 23] width 68 height 13
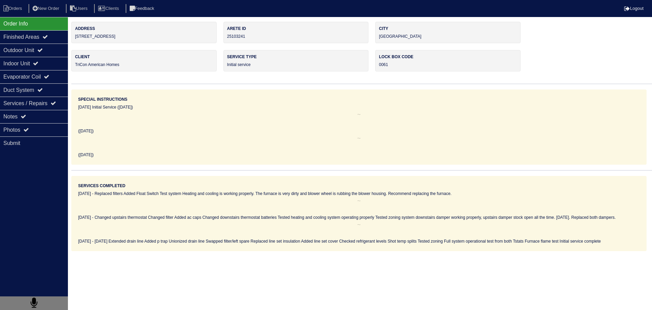
click at [10, 13] on nav "Orders New Order Users Clients Feedback Logout" at bounding box center [326, 8] width 652 height 17
click at [9, 8] on li "Orders" at bounding box center [14, 8] width 28 height 9
select select "15"
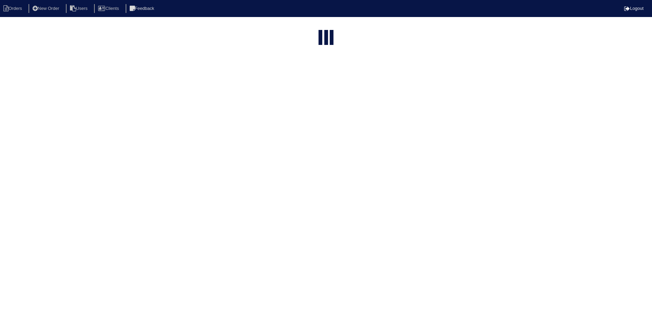
type input "1005"
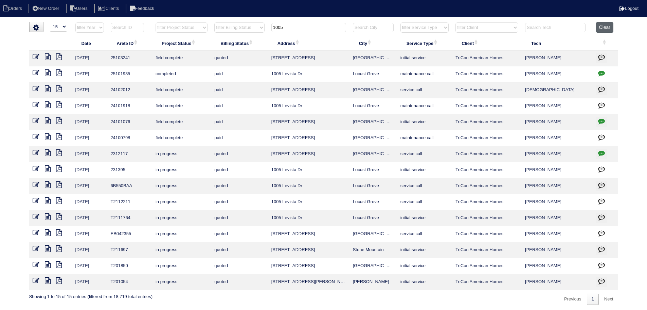
click at [607, 30] on button "Clear" at bounding box center [604, 27] width 17 height 11
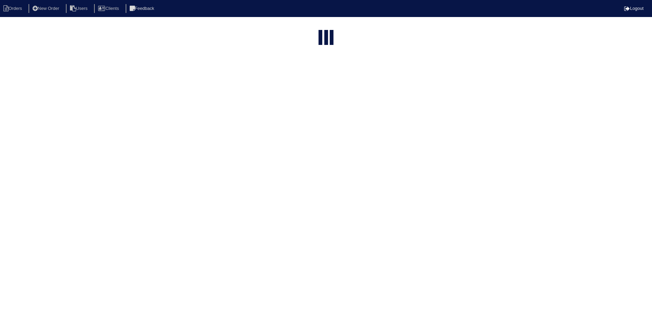
select select "15"
click at [188, 30] on select "filter Project Status -- Any Project Status -- new order assigned in progress f…" at bounding box center [182, 27] width 52 height 10
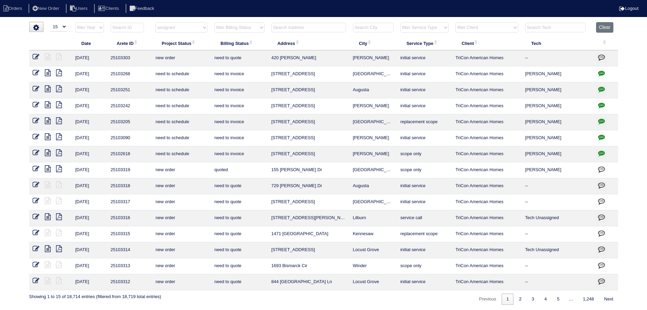
click at [156, 22] on select "filter Project Status -- Any Project Status -- new order assigned in progress f…" at bounding box center [182, 27] width 52 height 10
select select "assigned"
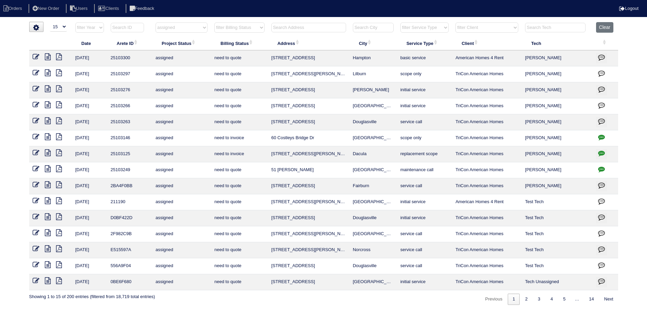
click at [47, 56] on icon at bounding box center [48, 56] width 6 height 7
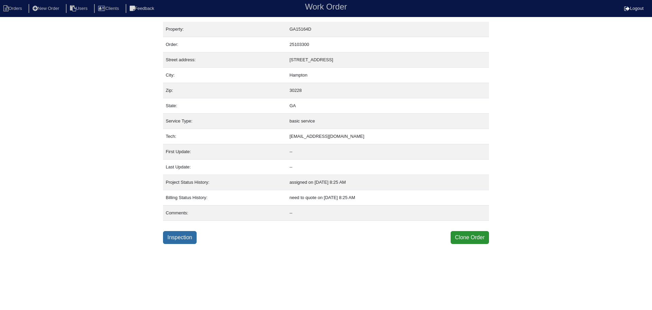
click at [188, 235] on link "Inspection" at bounding box center [180, 237] width 34 height 13
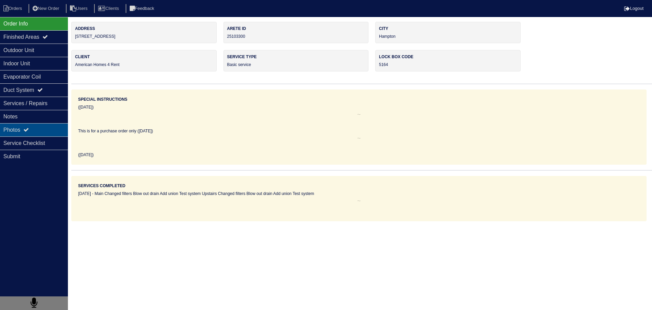
click at [48, 134] on div "Photos" at bounding box center [34, 129] width 68 height 13
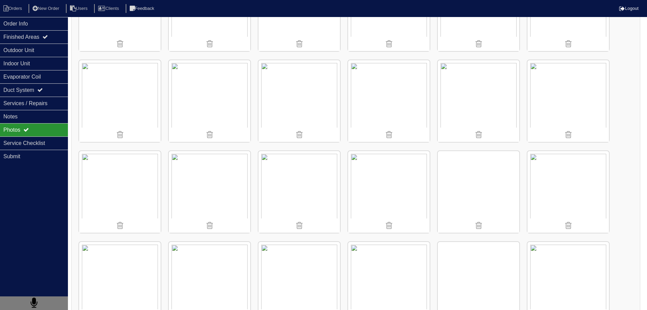
scroll to position [578, 0]
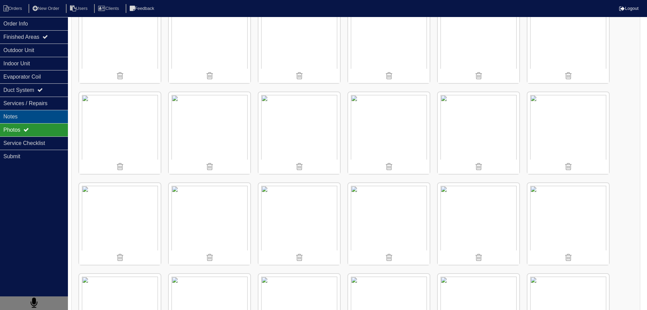
click at [45, 111] on div "Notes" at bounding box center [34, 116] width 68 height 13
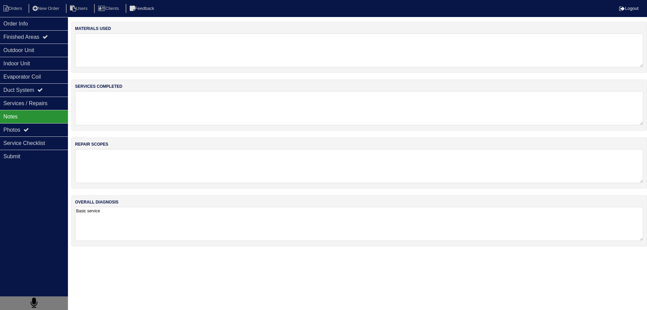
scroll to position [0, 0]
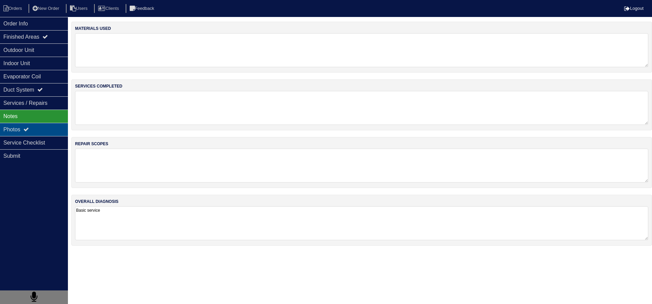
click at [40, 134] on div "Photos" at bounding box center [34, 129] width 68 height 13
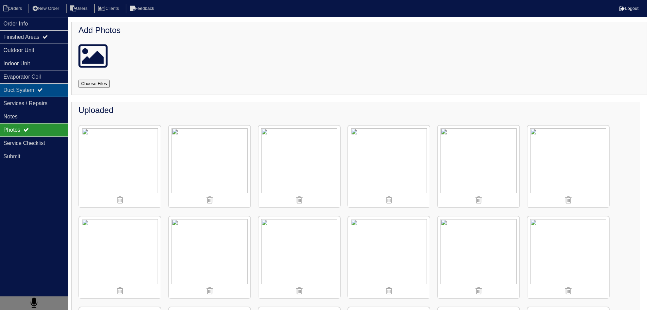
click at [40, 96] on div "Duct System" at bounding box center [34, 89] width 68 height 13
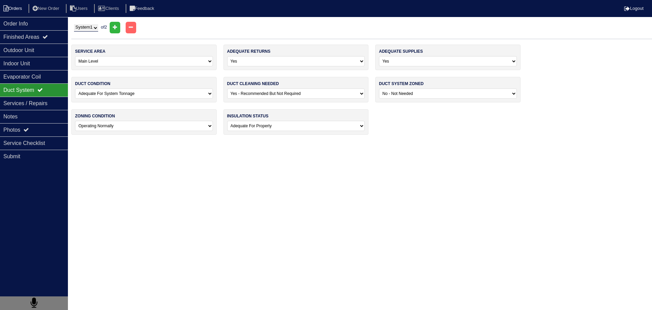
click at [20, 6] on li "Orders" at bounding box center [14, 8] width 28 height 9
select select "15"
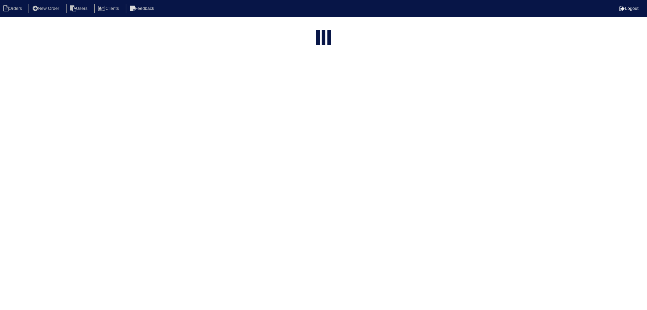
select select "assigned"
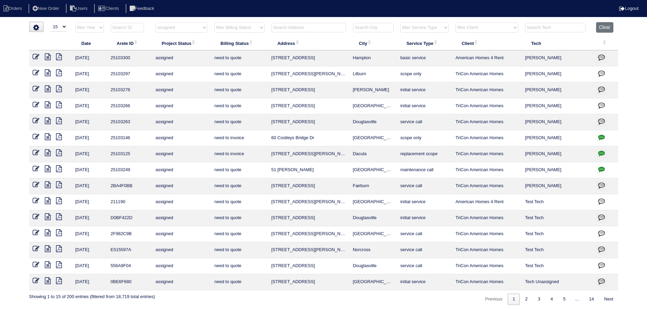
click at [599, 168] on icon "button" at bounding box center [601, 168] width 7 height 7
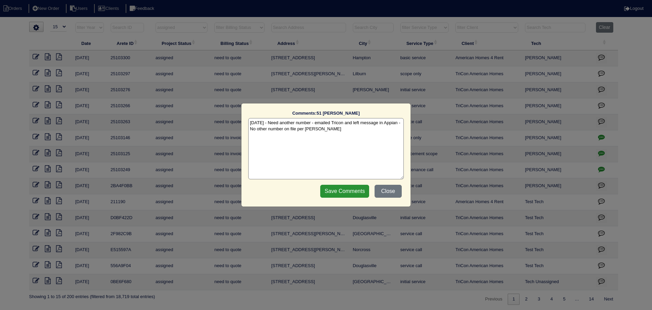
click at [599, 168] on div "Comments: 51 [PERSON_NAME] The comments on file have changed since you started …" at bounding box center [326, 155] width 652 height 310
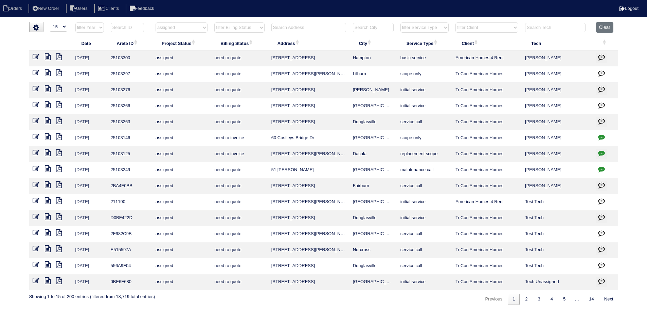
click at [601, 153] on icon "button" at bounding box center [601, 152] width 7 height 7
type textarea "[DATE] - Replacement / Duct cleaning approved - Sent to [PERSON_NAME], [PERSON_…"
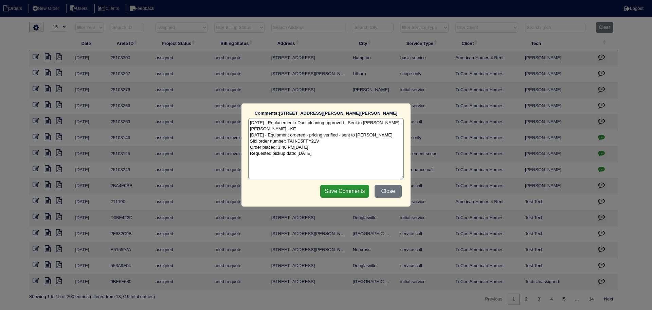
click at [601, 153] on div "Comments: 1260 Wilkes Crest Dr NE The comments on file have changed since you s…" at bounding box center [326, 155] width 652 height 310
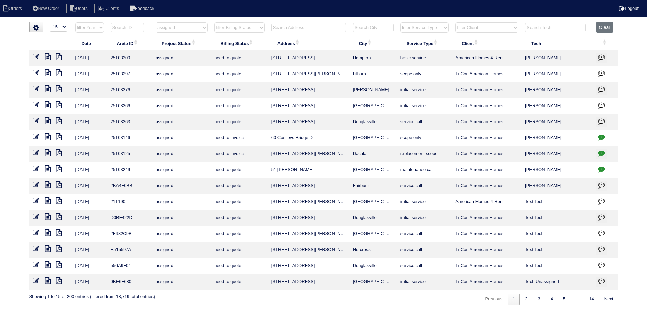
click at [36, 150] on icon at bounding box center [36, 152] width 7 height 7
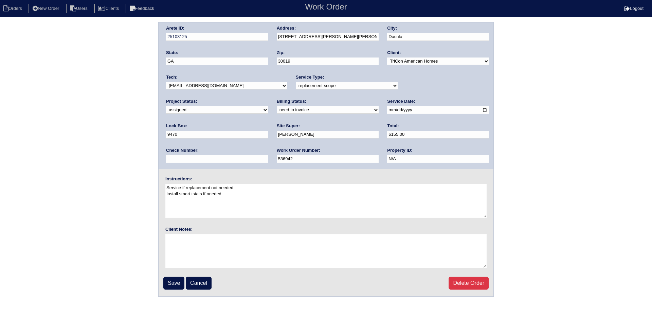
click at [268, 106] on select "new order assigned in progress field complete need to schedule admin review arc…" at bounding box center [217, 109] width 102 height 7
select select "completed"
click at [268, 106] on select "new order assigned in progress field complete need to schedule admin review arc…" at bounding box center [217, 109] width 102 height 7
click at [164, 279] on input "Save" at bounding box center [173, 282] width 21 height 13
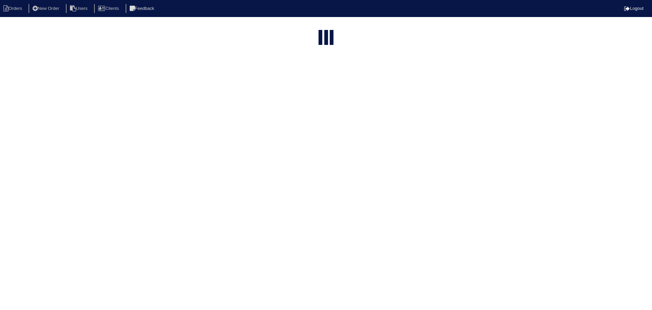
select select "15"
select select "assigned"
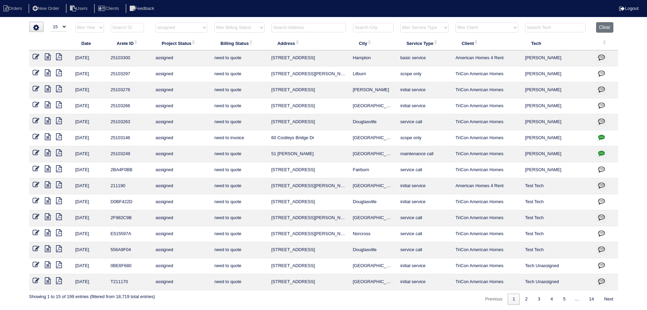
click at [45, 105] on icon at bounding box center [48, 104] width 6 height 7
click at [49, 73] on icon at bounding box center [48, 72] width 6 height 7
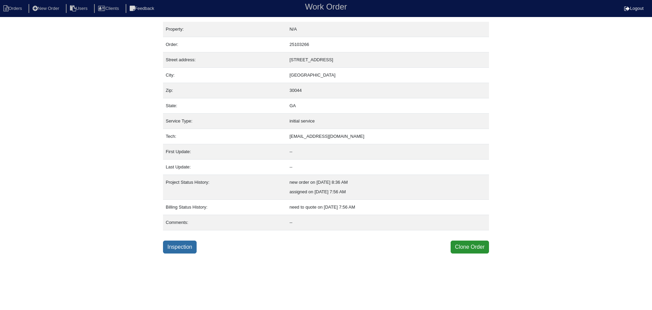
click at [184, 243] on link "Inspection" at bounding box center [180, 246] width 34 height 13
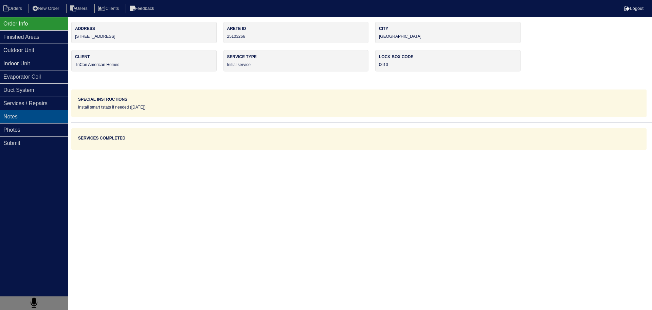
click at [34, 111] on div "Notes" at bounding box center [34, 116] width 68 height 13
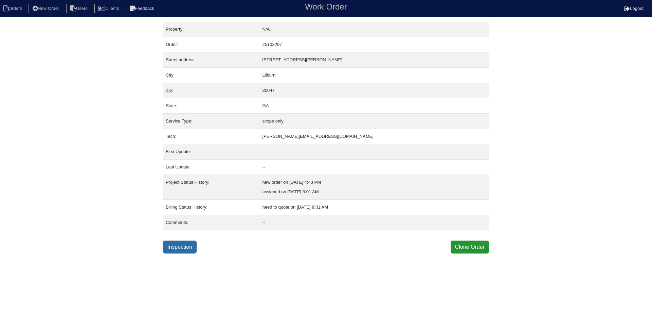
drag, startPoint x: 199, startPoint y: 254, endPoint x: 194, endPoint y: 252, distance: 5.2
click at [198, 253] on html "Orders New Order Users Clients Feedback Work Order Logout Work Order Orders New…" at bounding box center [326, 126] width 652 height 253
click at [190, 248] on link "Inspection" at bounding box center [180, 246] width 34 height 13
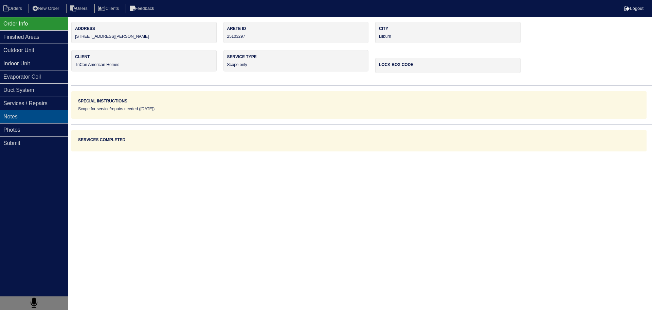
click at [34, 118] on div "Notes" at bounding box center [34, 116] width 68 height 13
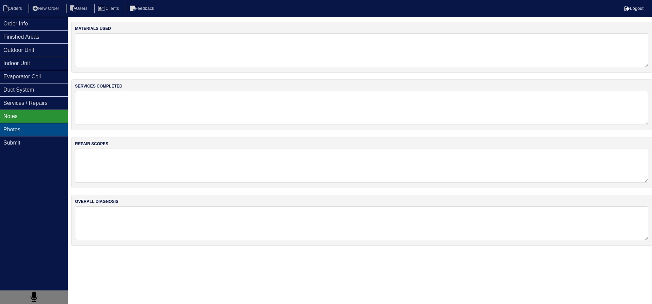
click at [36, 135] on div "Photos" at bounding box center [34, 129] width 68 height 13
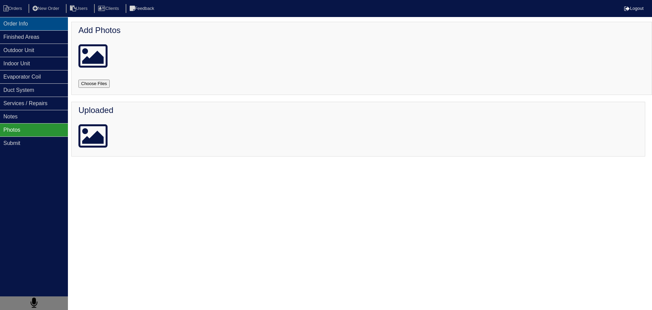
click at [42, 26] on div "Order Info" at bounding box center [34, 23] width 68 height 13
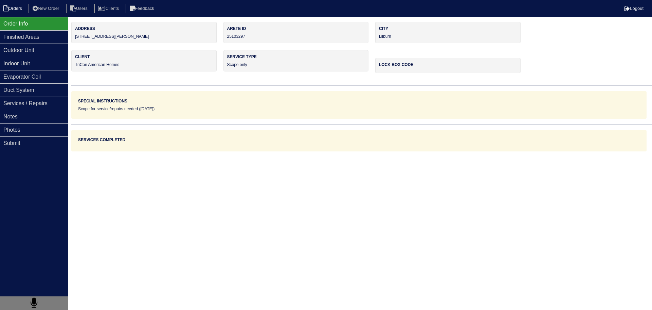
click at [10, 7] on li "Orders" at bounding box center [14, 8] width 28 height 9
select select "15"
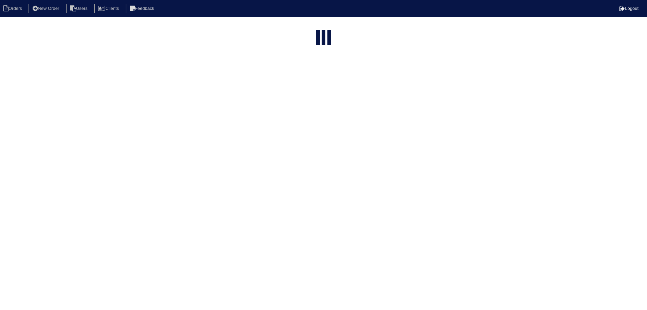
select select "assigned"
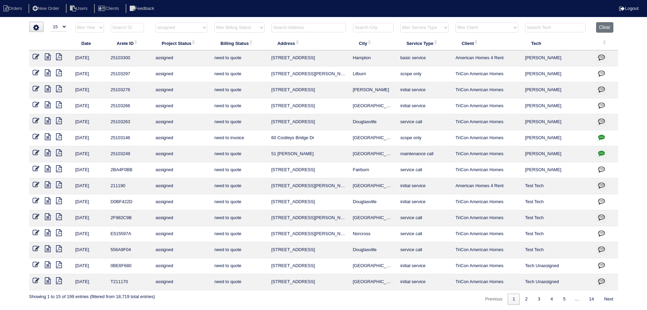
click at [184, 31] on select "filter Project Status -- Any Project Status -- new order assigned in progress f…" at bounding box center [182, 27] width 52 height 10
select select
click at [156, 22] on select "filter Project Status -- Any Project Status -- new order assigned in progress f…" at bounding box center [182, 27] width 52 height 10
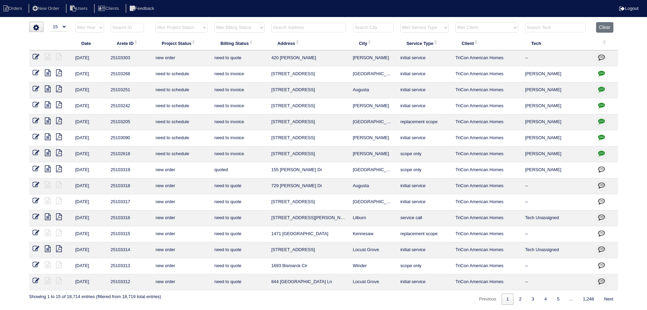
click at [330, 17] on html "Orders New Order Users Clients Feedback Logout Orders New Order Users Clients M…" at bounding box center [323, 155] width 647 height 311
click at [322, 25] on input "text" at bounding box center [308, 28] width 75 height 10
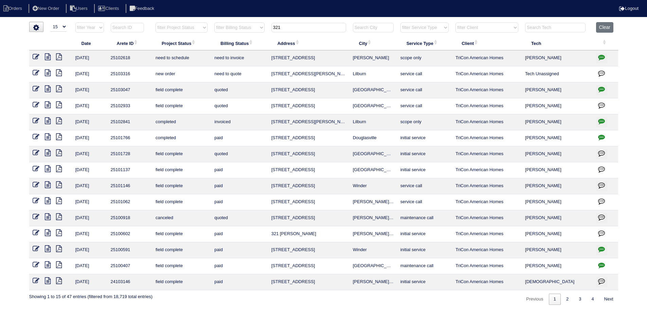
type input "321"
click at [33, 56] on icon at bounding box center [36, 56] width 7 height 7
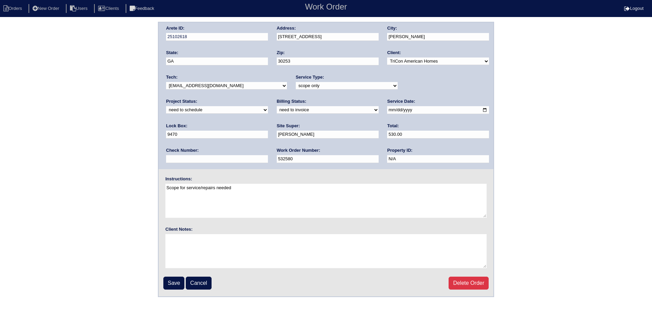
click at [198, 88] on select "-select- [EMAIL_ADDRESS][DOMAIN_NAME] [EMAIL_ADDRESS][DOMAIN_NAME] [EMAIL_ADDRE…" at bounding box center [226, 85] width 121 height 7
click at [387, 109] on input "[DATE]" at bounding box center [438, 110] width 102 height 8
click at [268, 106] on select "new order assigned in progress field complete need to schedule admin review arc…" at bounding box center [217, 109] width 102 height 7
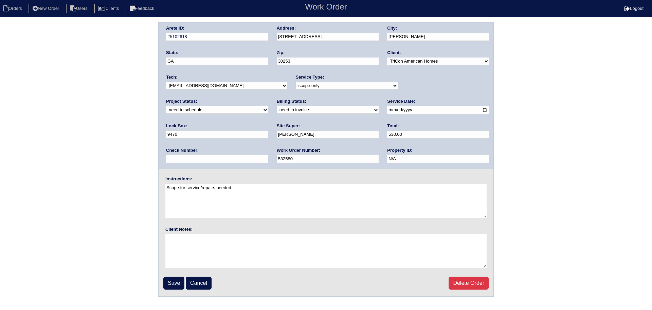
select select "assigned"
click at [268, 106] on select "new order assigned in progress field complete need to schedule admin review arc…" at bounding box center [217, 109] width 102 height 7
click at [180, 280] on input "Save" at bounding box center [173, 282] width 21 height 13
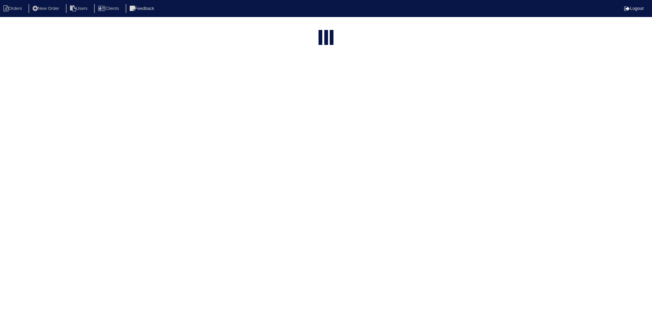
select select "15"
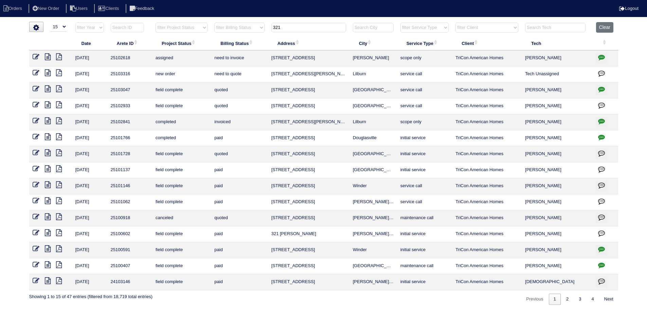
drag, startPoint x: 276, startPoint y: 29, endPoint x: 246, endPoint y: 25, distance: 29.8
click at [247, 25] on tr "filter Year -- Any Year -- 2025 2024 2023 2022 2021 2020 2019 filter Project St…" at bounding box center [323, 29] width 589 height 14
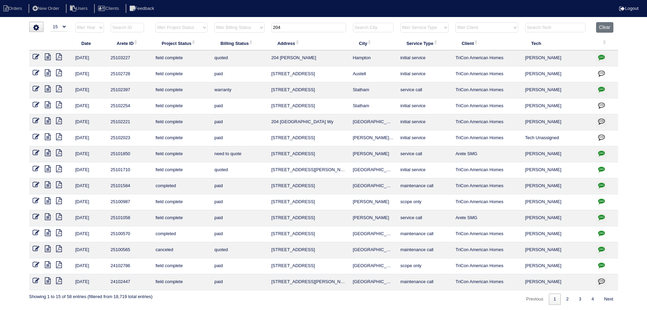
type input "204"
click at [33, 57] on icon at bounding box center [36, 56] width 7 height 7
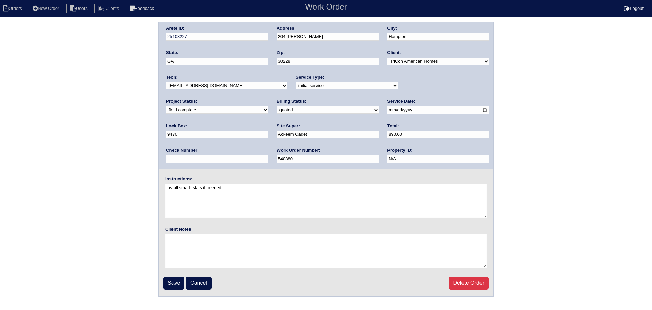
click at [268, 106] on select "new order assigned in progress field complete need to schedule admin review arc…" at bounding box center [217, 109] width 102 height 7
select select "assigned"
click at [268, 106] on select "new order assigned in progress field complete need to schedule admin review arc…" at bounding box center [217, 109] width 102 height 7
drag, startPoint x: 375, startPoint y: 108, endPoint x: 365, endPoint y: 121, distance: 15.8
click at [387, 108] on input "[DATE]" at bounding box center [438, 110] width 102 height 8
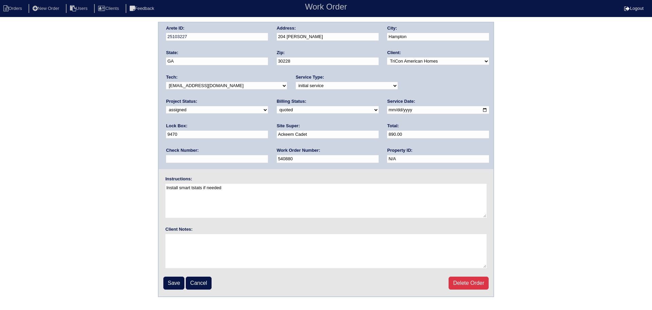
type input "[DATE]"
drag, startPoint x: 236, startPoint y: 86, endPoint x: 232, endPoint y: 89, distance: 5.6
click at [235, 86] on select "-select- aretesmg+backup-tech@gmail.com benjohnholt88@gmail.com callisonhvac@ya…" at bounding box center [226, 85] width 121 height 7
select select "75"
click at [166, 82] on select "-select- aretesmg+backup-tech@gmail.com benjohnholt88@gmail.com callisonhvac@ya…" at bounding box center [226, 85] width 121 height 7
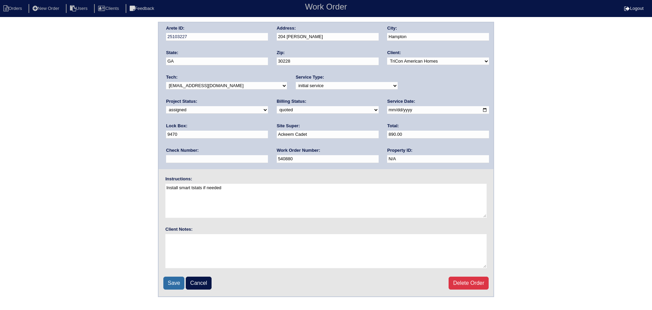
click at [177, 284] on input "Save" at bounding box center [173, 282] width 21 height 13
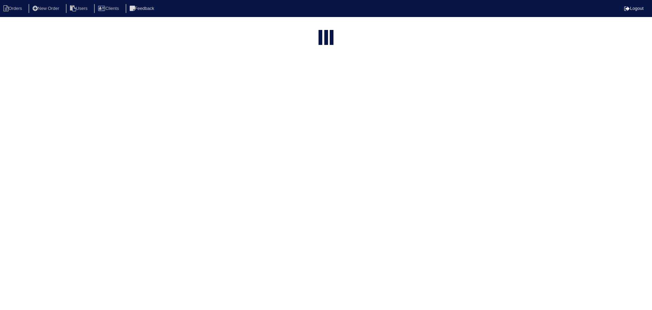
select select "15"
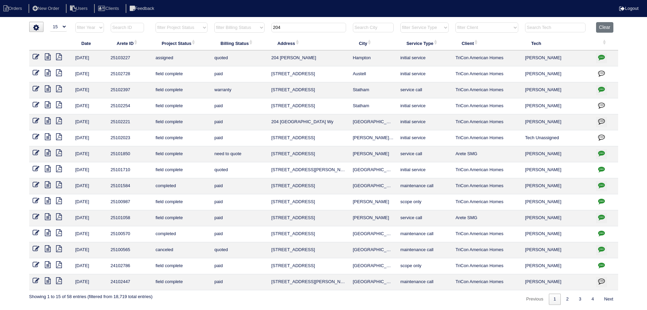
drag, startPoint x: 274, startPoint y: 25, endPoint x: 242, endPoint y: 25, distance: 32.6
click at [232, 25] on tr "filter Year -- Any Year -- 2025 2024 2023 2022 2021 2020 2019 filter Project St…" at bounding box center [323, 29] width 589 height 14
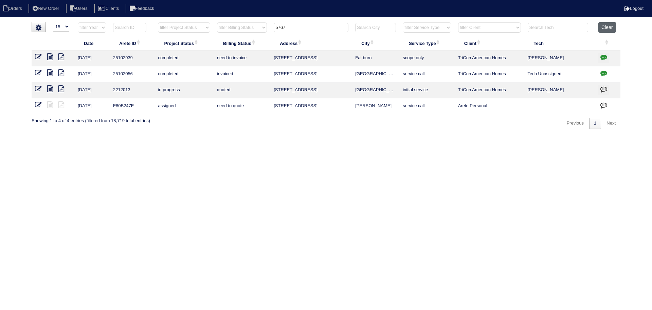
type input "5767"
click at [603, 28] on button "Clear" at bounding box center [607, 27] width 17 height 11
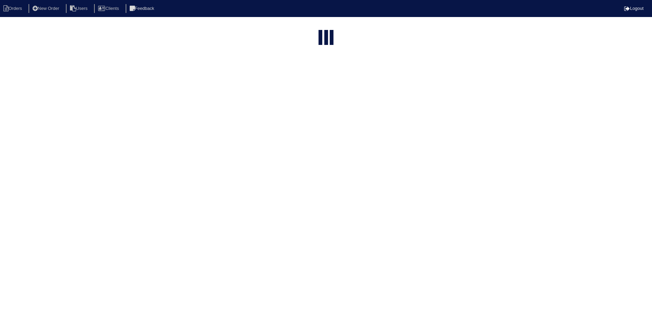
select select "15"
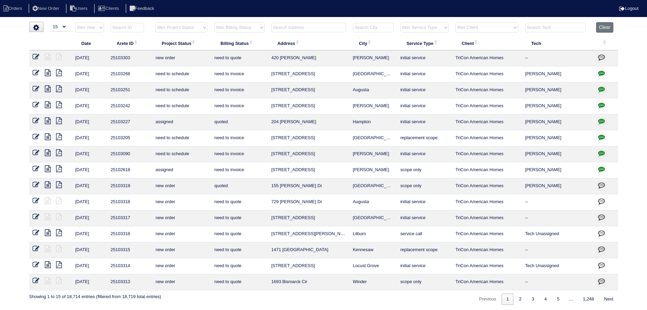
click at [344, 26] on input "text" at bounding box center [308, 28] width 75 height 10
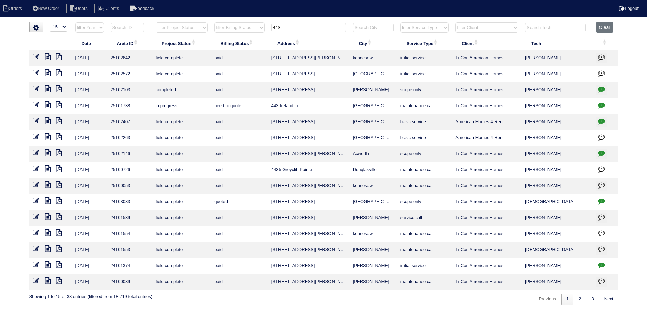
type input "443"
click at [38, 55] on icon at bounding box center [36, 56] width 7 height 7
click at [34, 102] on icon at bounding box center [36, 104] width 7 height 7
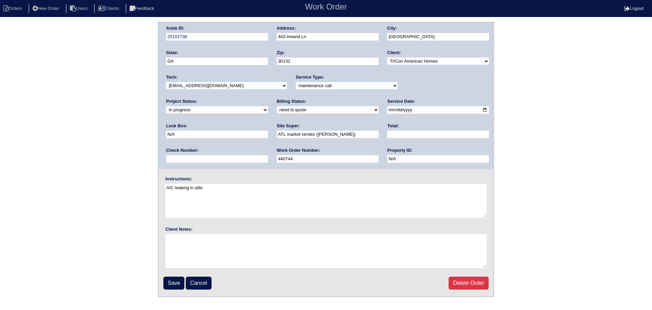
click at [268, 106] on select "new order assigned in progress field complete need to schedule admin review arc…" at bounding box center [217, 109] width 102 height 7
select select "assigned"
click at [268, 106] on select "new order assigned in progress field complete need to schedule admin review arc…" at bounding box center [217, 109] width 102 height 7
drag, startPoint x: 234, startPoint y: 82, endPoint x: 227, endPoint y: 89, distance: 9.9
click at [233, 83] on select "-select- [EMAIL_ADDRESS][DOMAIN_NAME] [EMAIL_ADDRESS][DOMAIN_NAME] [EMAIL_ADDRE…" at bounding box center [226, 85] width 121 height 7
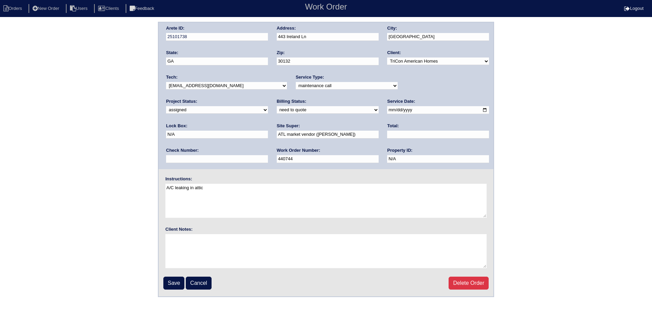
click at [387, 112] on input "[DATE]" at bounding box center [438, 110] width 102 height 8
click at [387, 112] on input "2025-07-14" at bounding box center [438, 110] width 102 height 8
type input "2025-09-09"
click at [177, 285] on input "Save" at bounding box center [173, 282] width 21 height 13
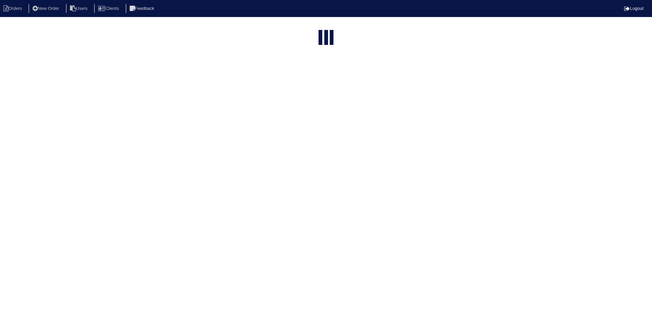
select select "15"
type input "443"
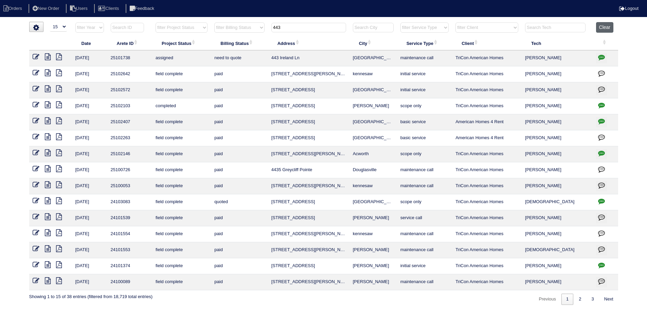
click at [611, 24] on button "Clear" at bounding box center [604, 27] width 17 height 11
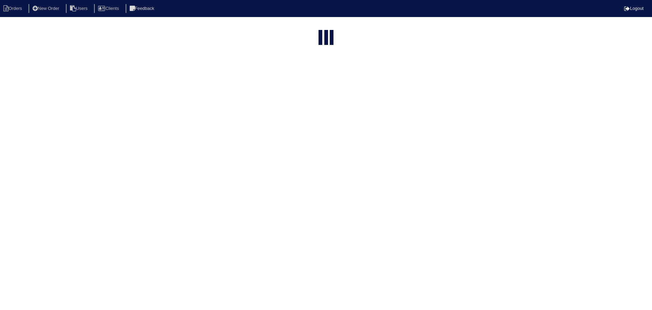
select select "15"
